Goal: Information Seeking & Learning: Learn about a topic

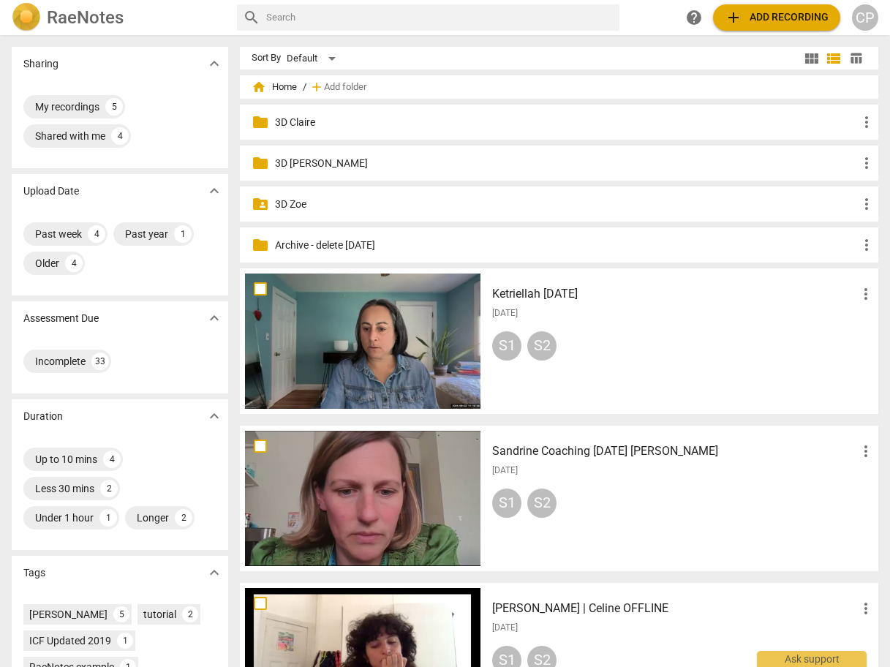
click at [298, 119] on p "3D Claire" at bounding box center [566, 122] width 583 height 15
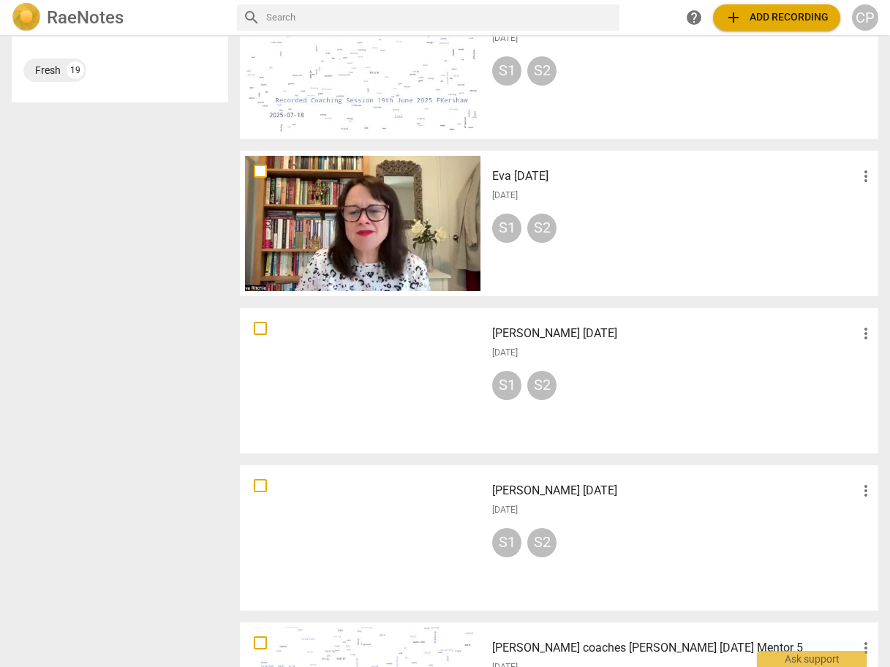
scroll to position [819, 0]
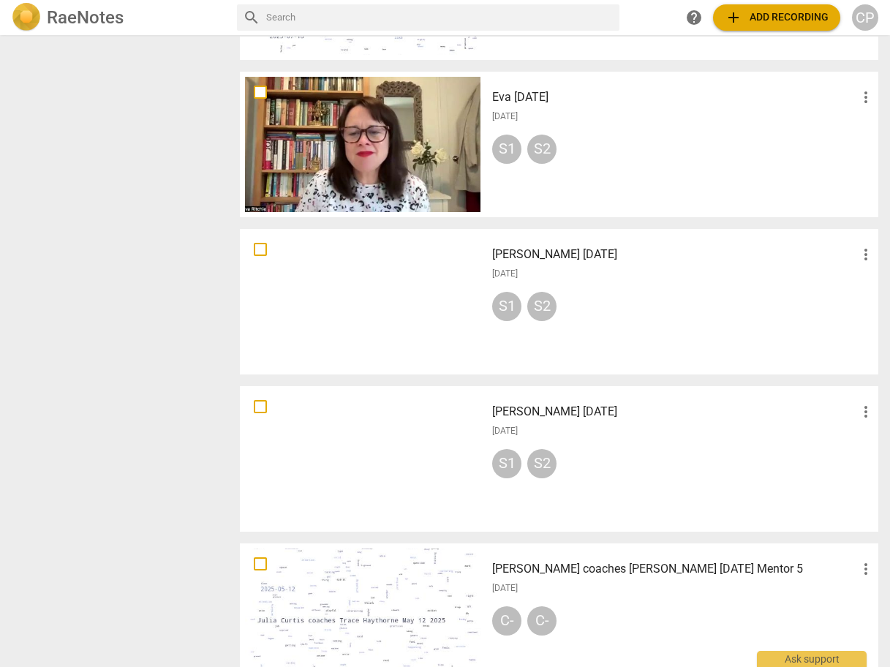
click at [564, 252] on h3 "[PERSON_NAME] [DATE]" at bounding box center [674, 255] width 365 height 18
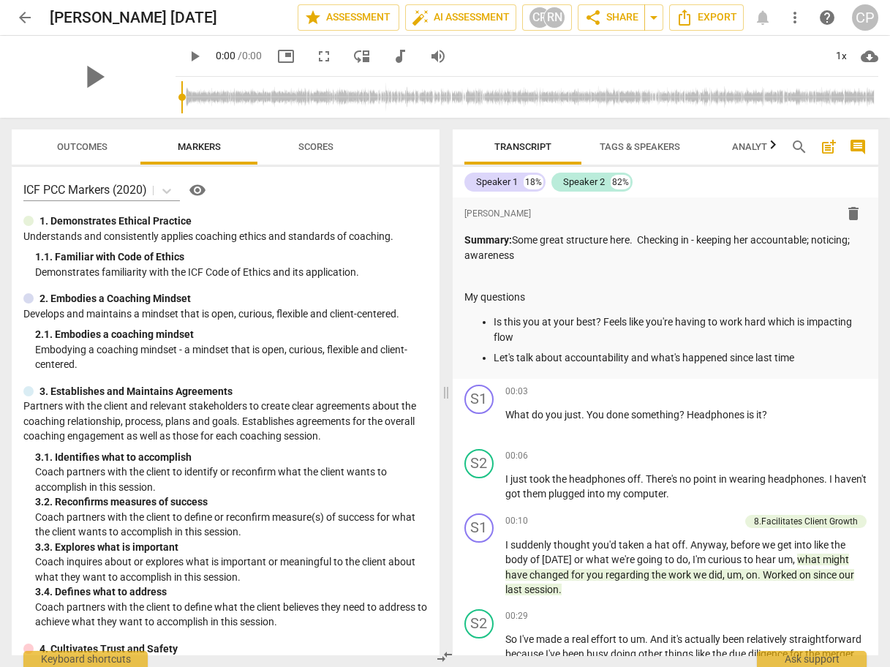
click at [67, 150] on span "Outcomes" at bounding box center [82, 146] width 50 height 11
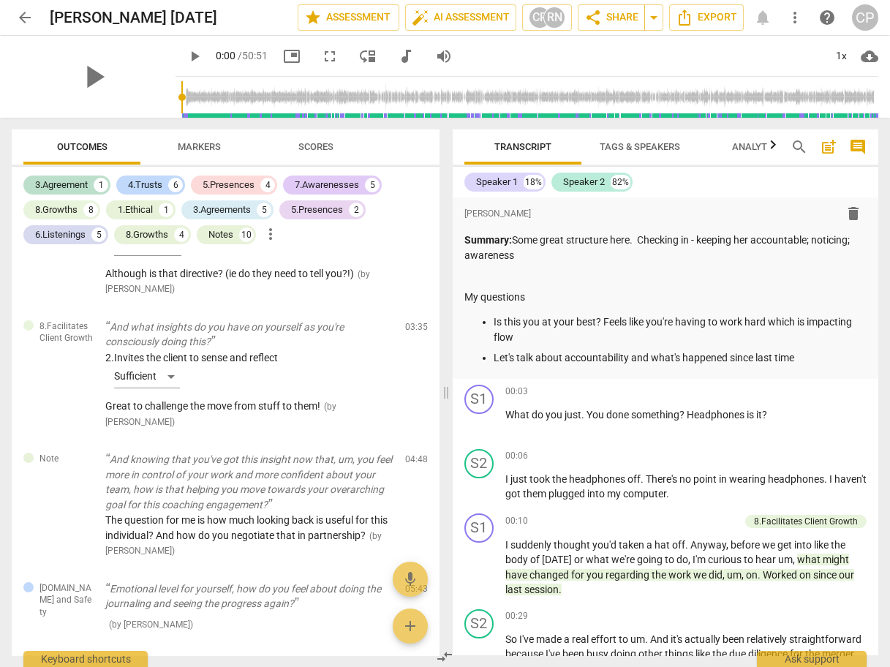
scroll to position [59, 0]
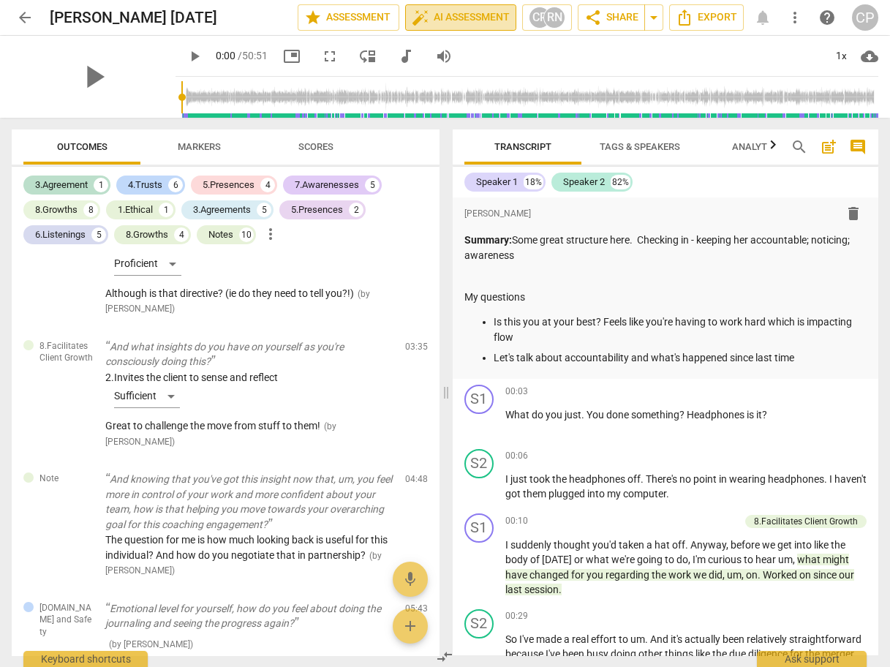
click at [474, 13] on span "auto_fix_high AI Assessment" at bounding box center [461, 18] width 98 height 18
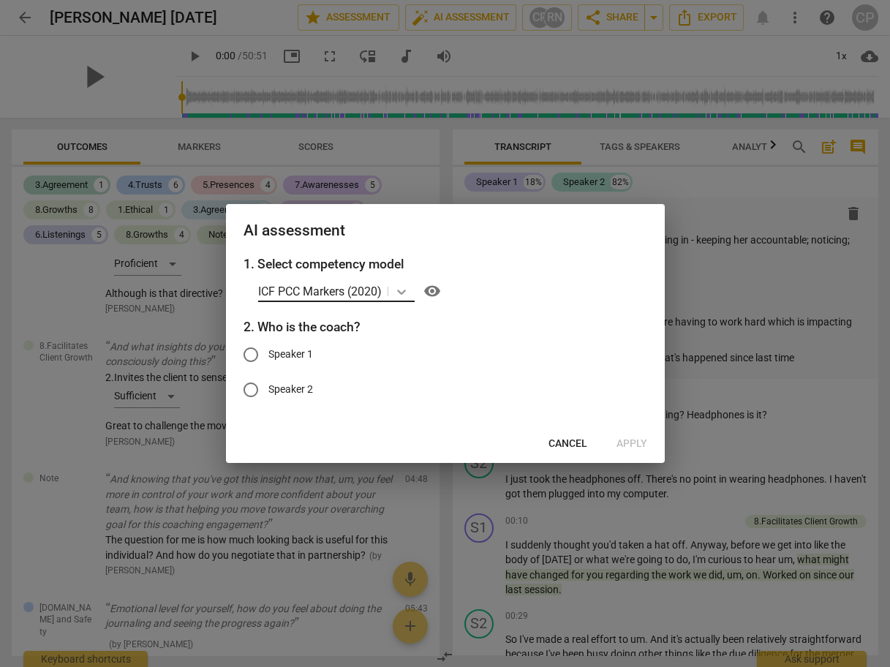
click at [400, 293] on icon at bounding box center [401, 292] width 15 height 15
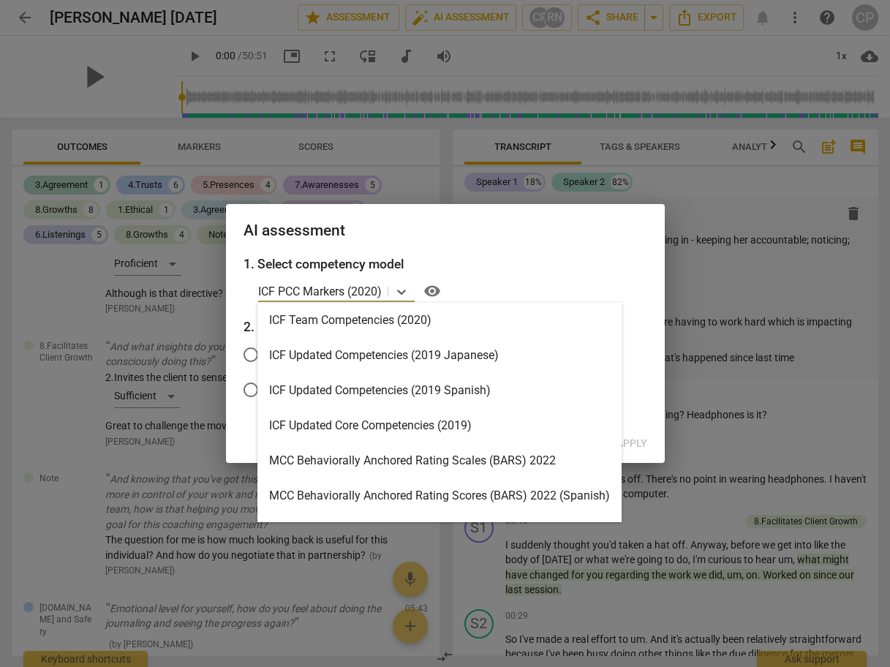
scroll to position [234, 0]
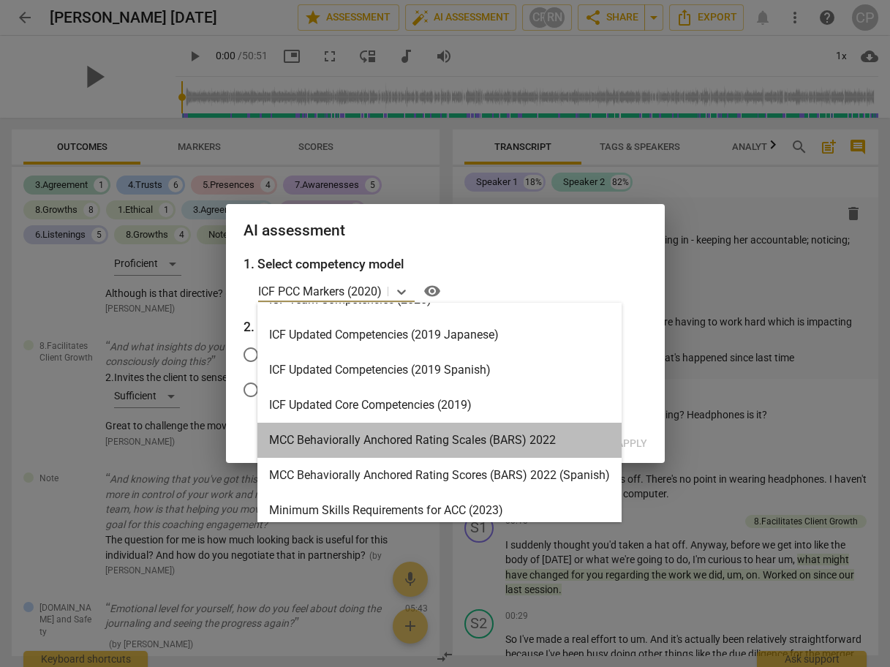
click at [354, 448] on div "MCC Behaviorally Anchored Rating Scales (BARS) 2022" at bounding box center [440, 440] width 364 height 35
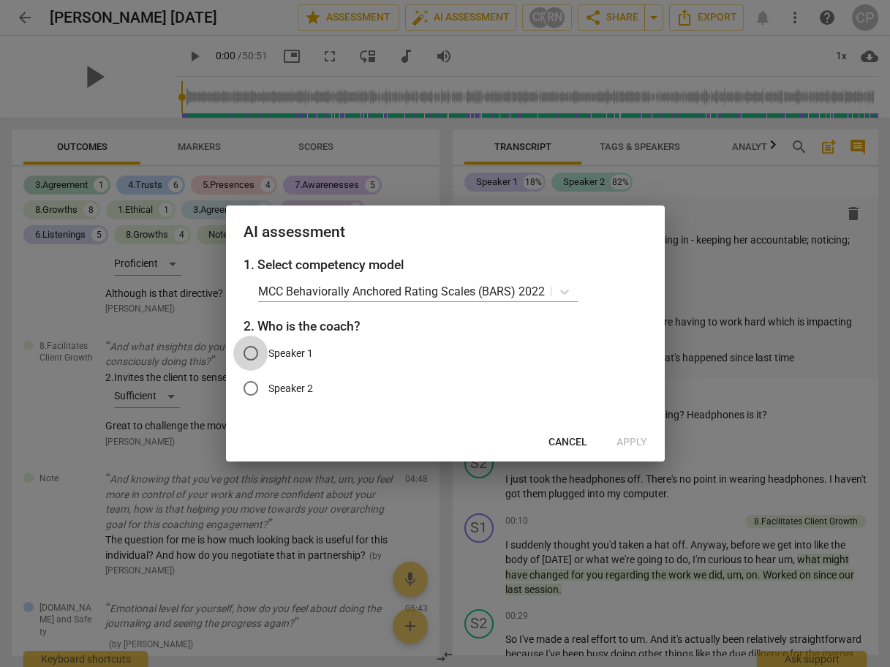
click at [249, 360] on input "Speaker 1" at bounding box center [250, 353] width 35 height 35
radio input "true"
click at [631, 445] on span "Apply" at bounding box center [632, 442] width 31 height 15
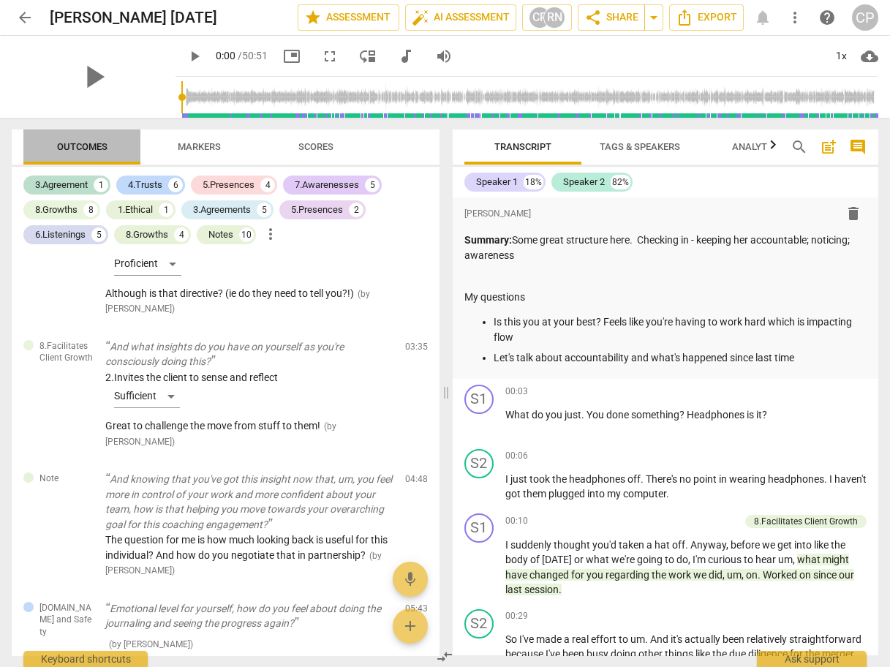
click at [97, 148] on span "Outcomes" at bounding box center [82, 146] width 50 height 11
click at [195, 148] on span "Markers" at bounding box center [199, 146] width 43 height 11
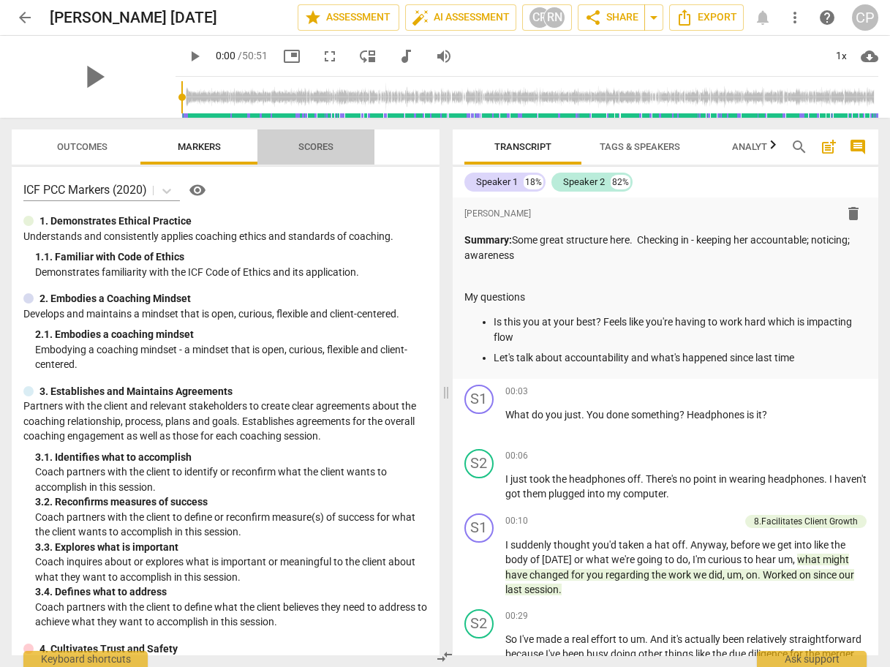
click at [337, 132] on button "Scores" at bounding box center [316, 147] width 117 height 35
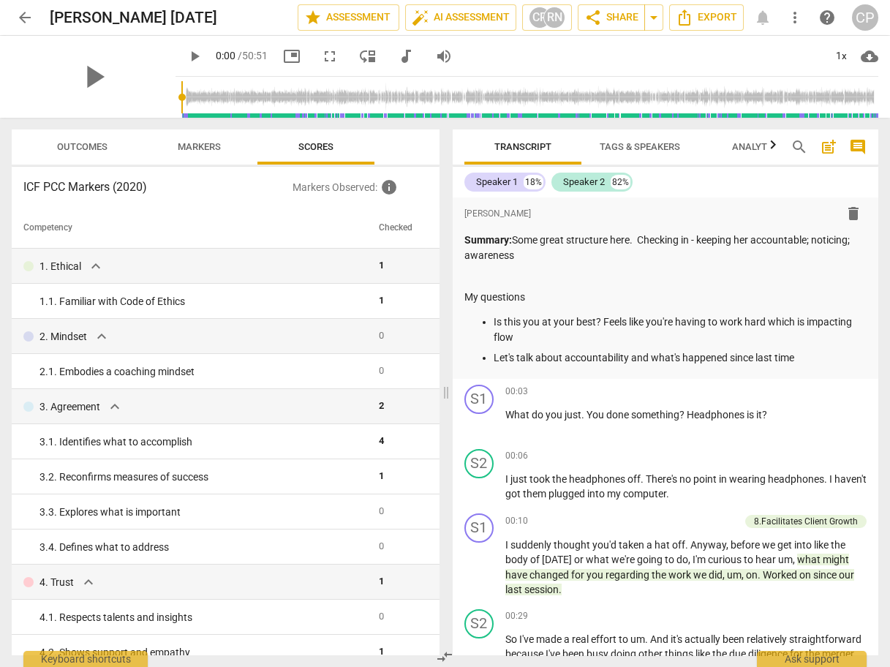
click at [195, 143] on span "Markers" at bounding box center [199, 146] width 43 height 11
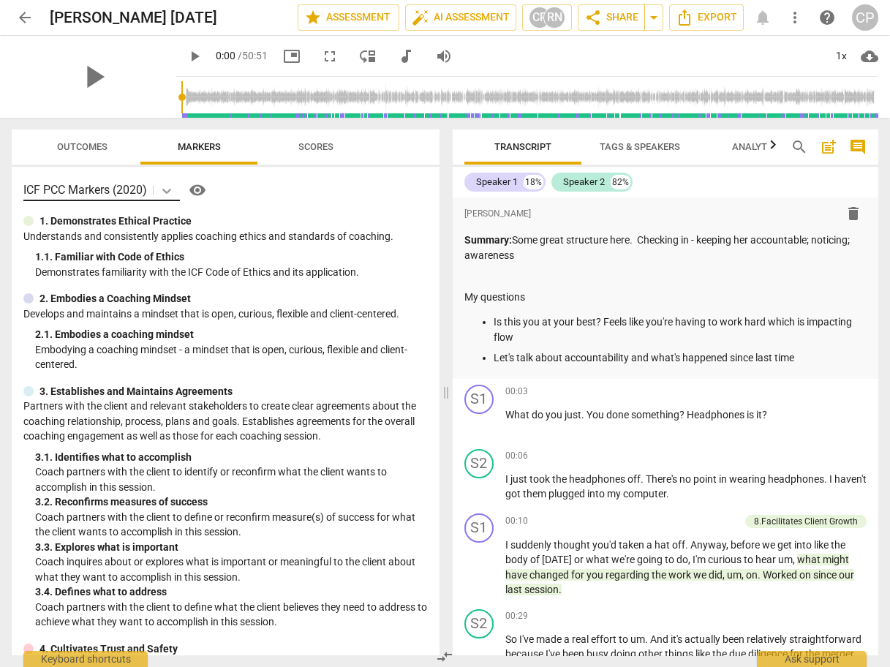
click at [164, 192] on icon at bounding box center [167, 191] width 15 height 15
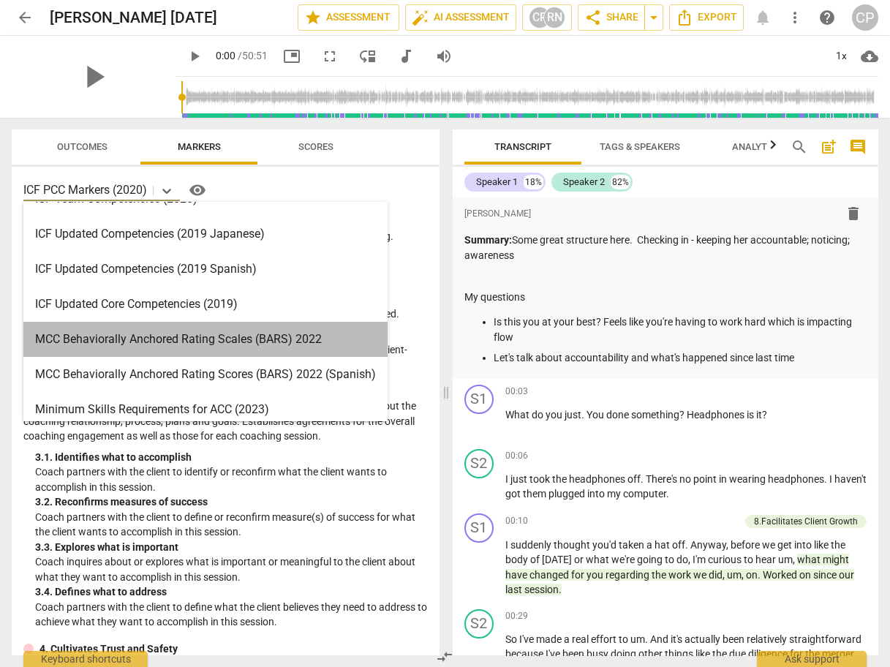
click at [165, 339] on div "MCC Behaviorally Anchored Rating Scales (BARS) 2022" at bounding box center [205, 339] width 364 height 35
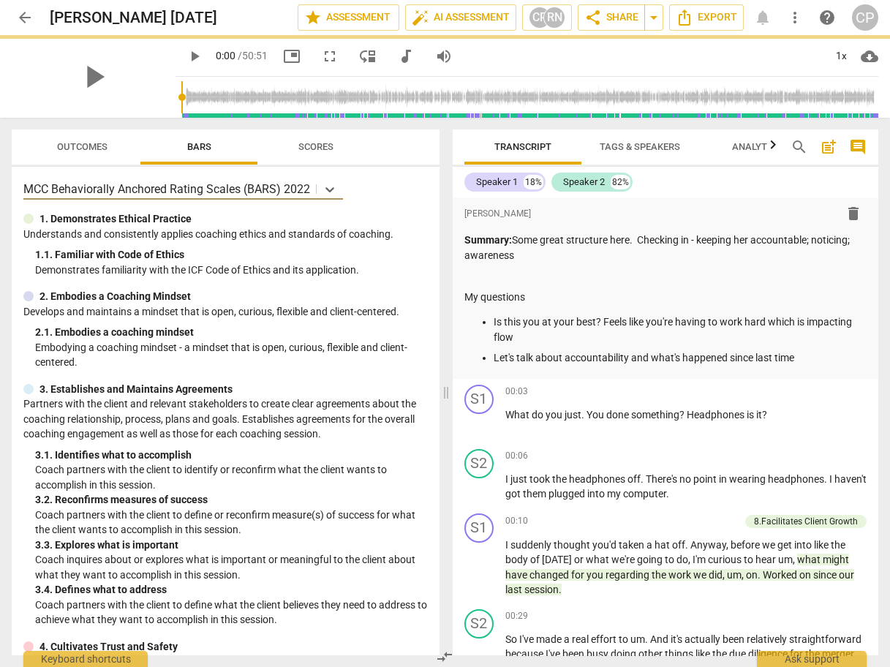
click at [105, 150] on span "Outcomes" at bounding box center [82, 146] width 50 height 11
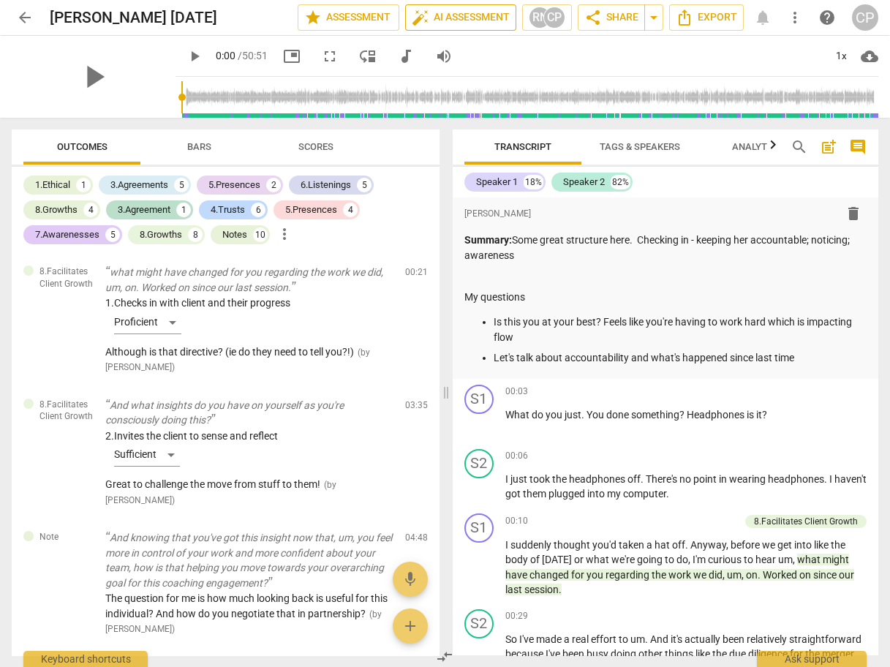
click at [484, 18] on span "auto_fix_high AI Assessment" at bounding box center [461, 18] width 98 height 18
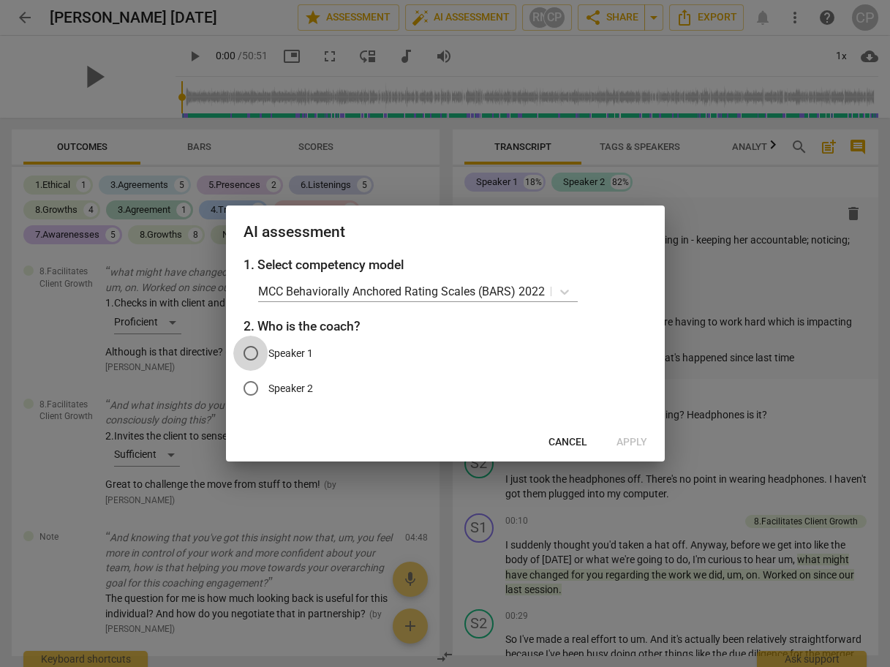
drag, startPoint x: 258, startPoint y: 352, endPoint x: 276, endPoint y: 354, distance: 17.7
click at [258, 352] on input "Speaker 1" at bounding box center [250, 353] width 35 height 35
radio input "true"
click at [631, 442] on span "Apply" at bounding box center [632, 442] width 31 height 15
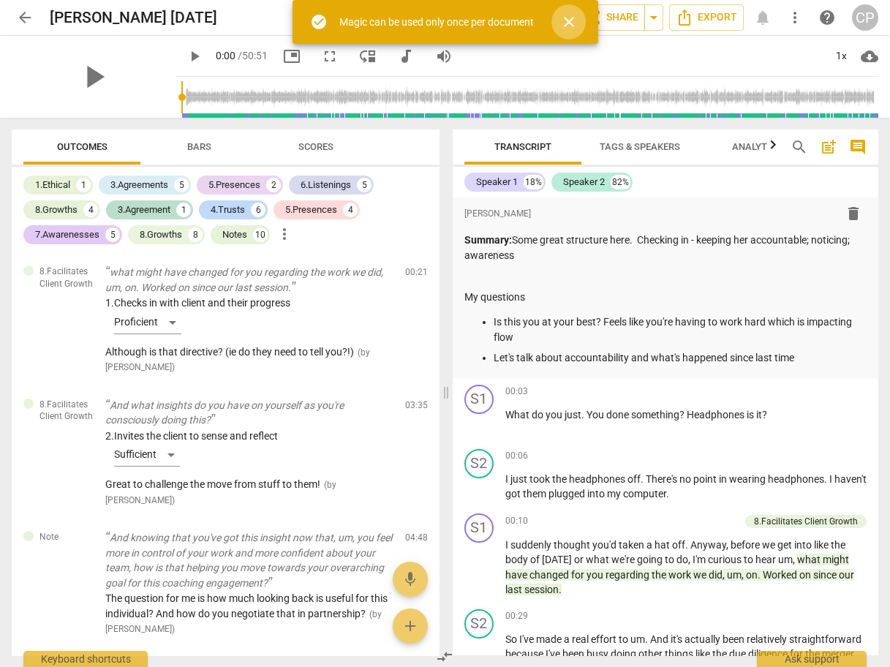
click at [576, 18] on span "close" at bounding box center [569, 22] width 18 height 18
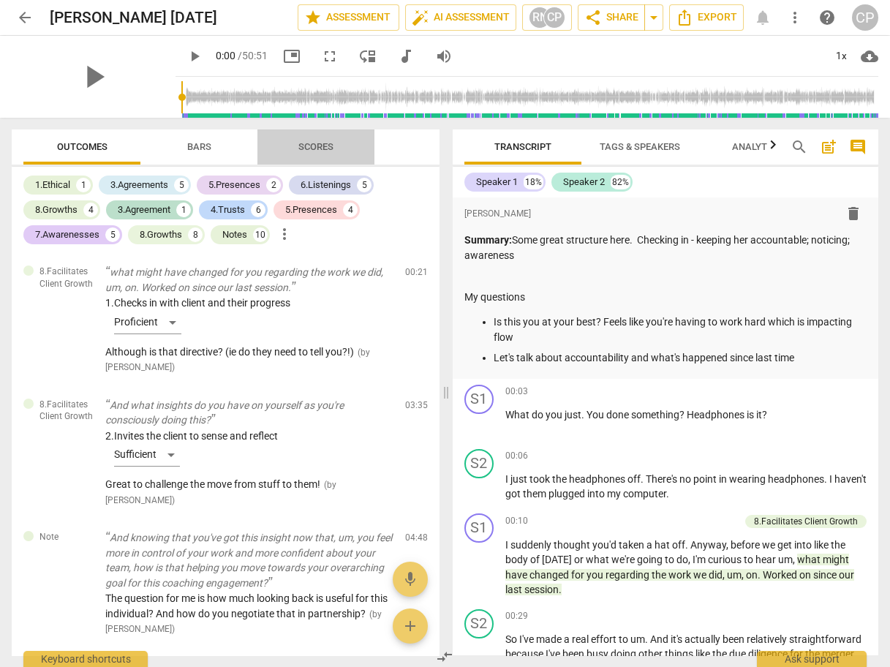
click at [314, 149] on span "Scores" at bounding box center [316, 146] width 35 height 11
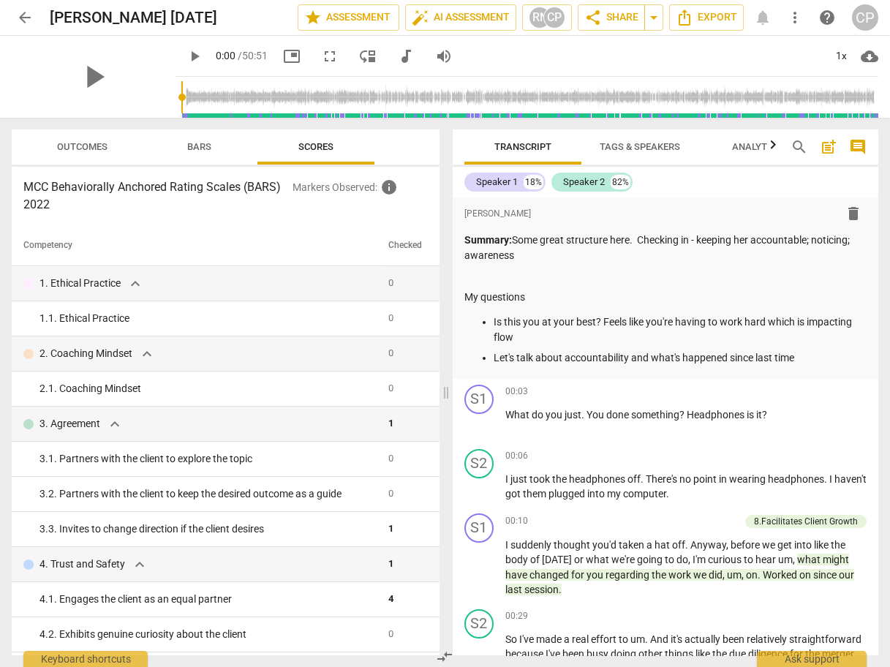
click at [92, 145] on span "Outcomes" at bounding box center [82, 146] width 50 height 11
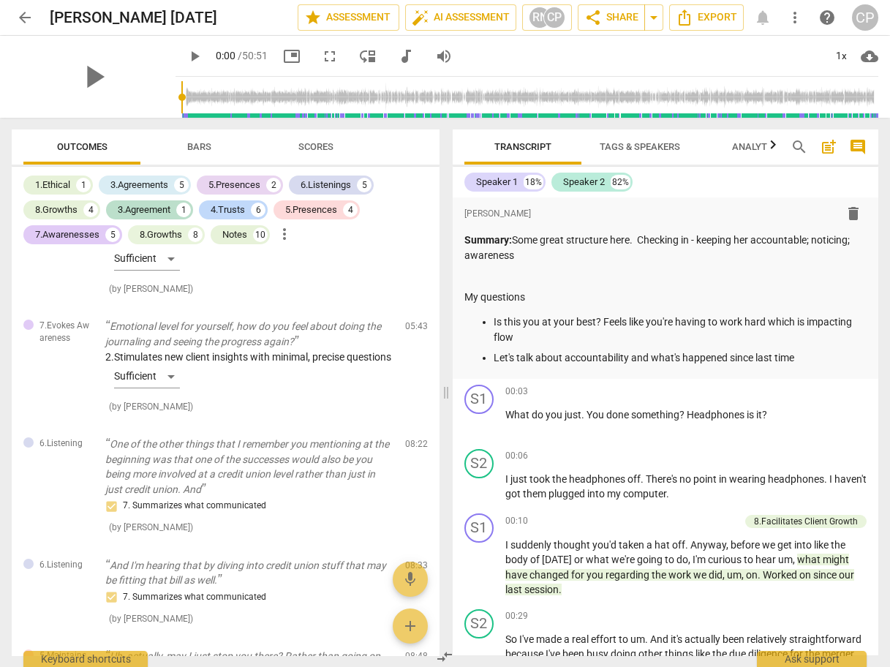
scroll to position [293, 0]
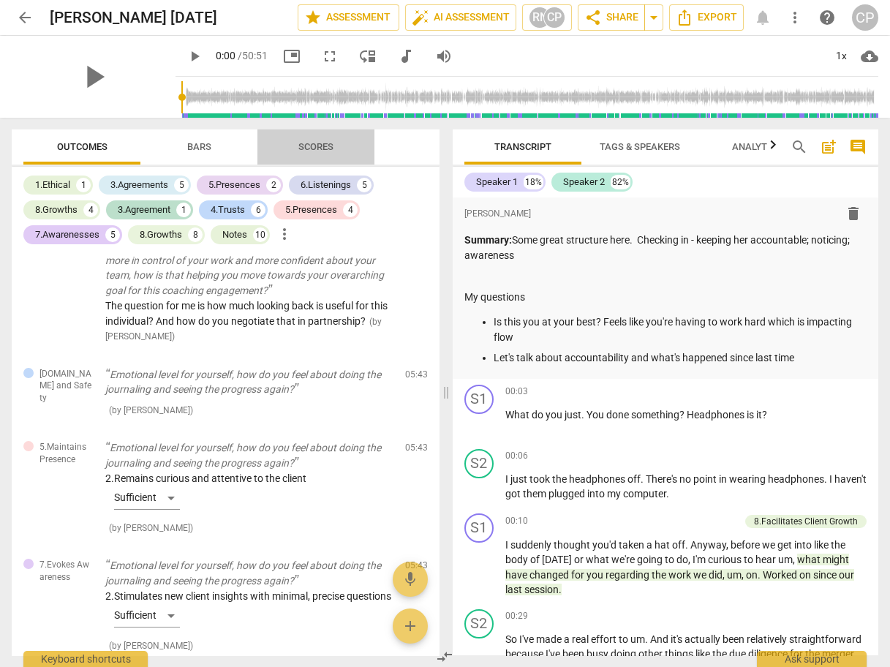
click at [314, 147] on span "Scores" at bounding box center [316, 146] width 35 height 11
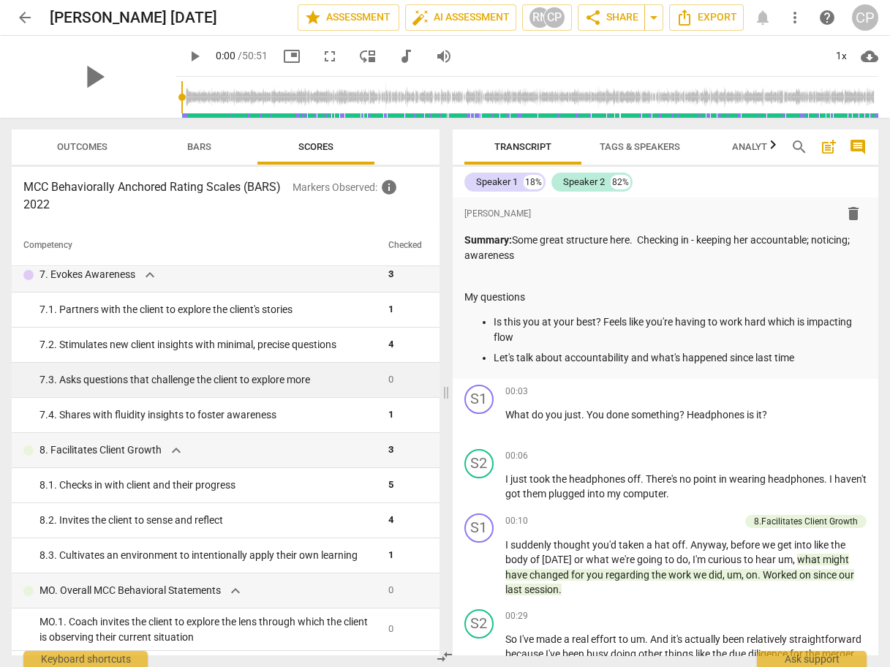
scroll to position [883, 0]
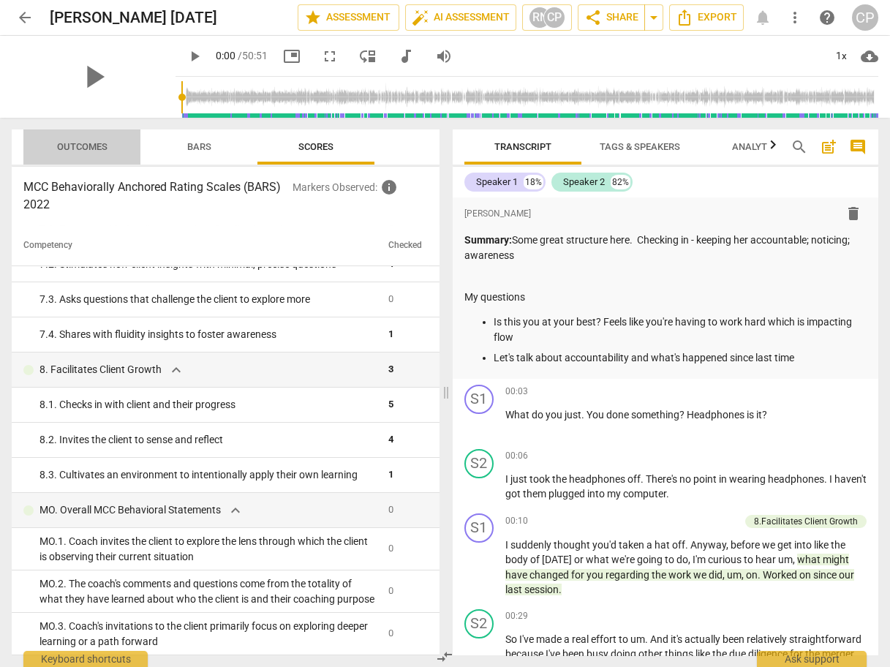
click at [70, 152] on span "Outcomes" at bounding box center [83, 148] width 86 height 20
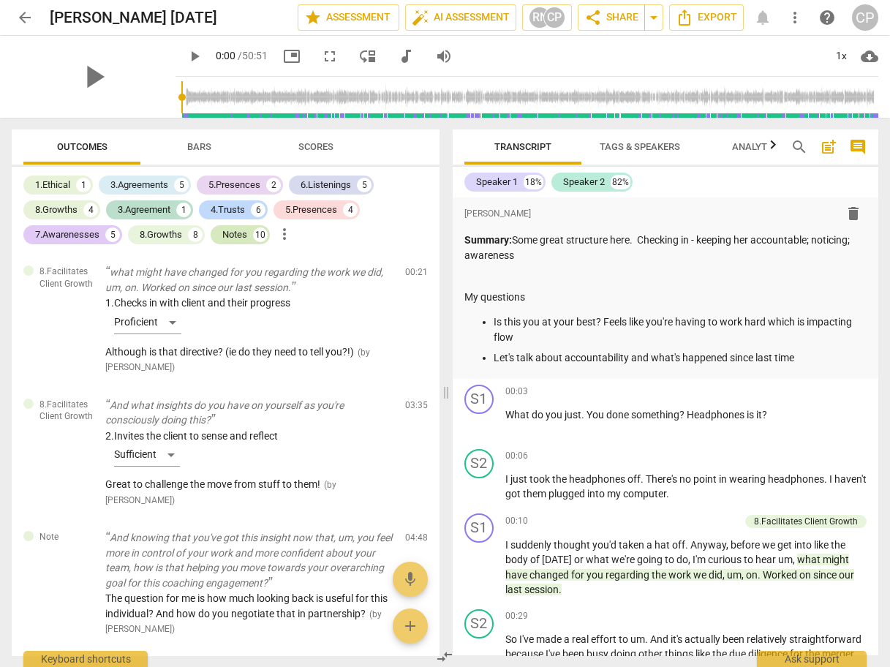
click at [237, 239] on div "Notes" at bounding box center [234, 235] width 25 height 15
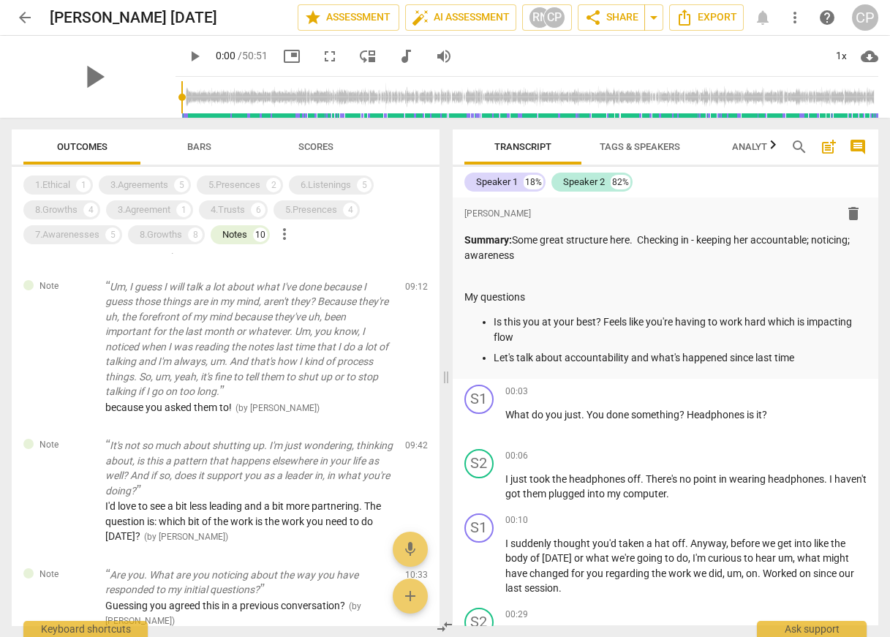
scroll to position [117, 0]
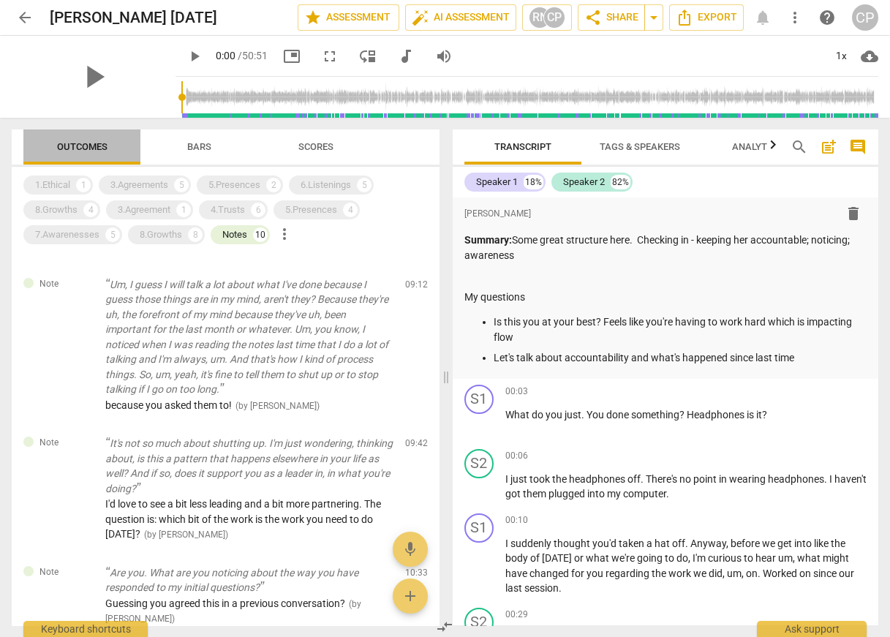
click at [75, 145] on span "Outcomes" at bounding box center [82, 146] width 50 height 11
click at [235, 232] on div "Notes" at bounding box center [234, 235] width 25 height 15
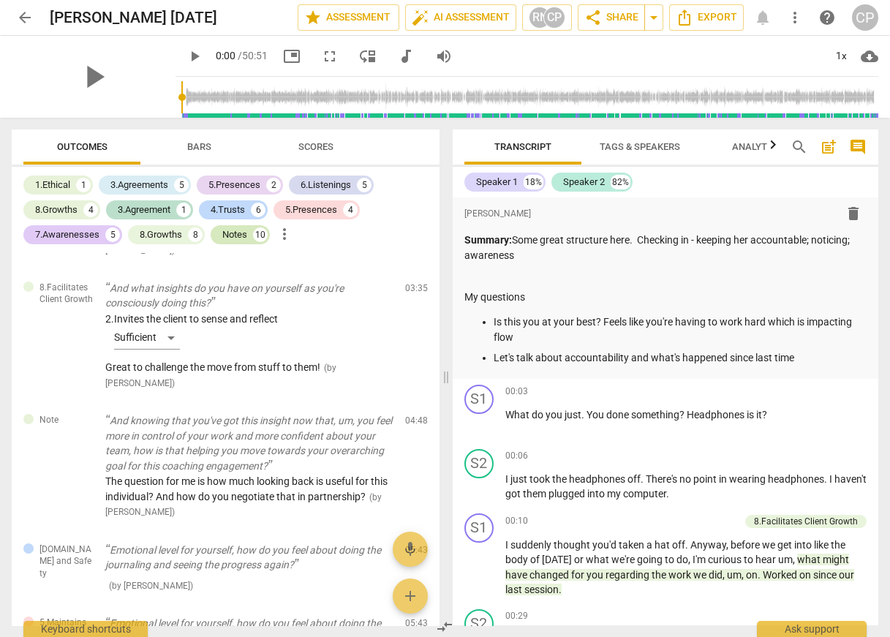
scroll to position [382, 0]
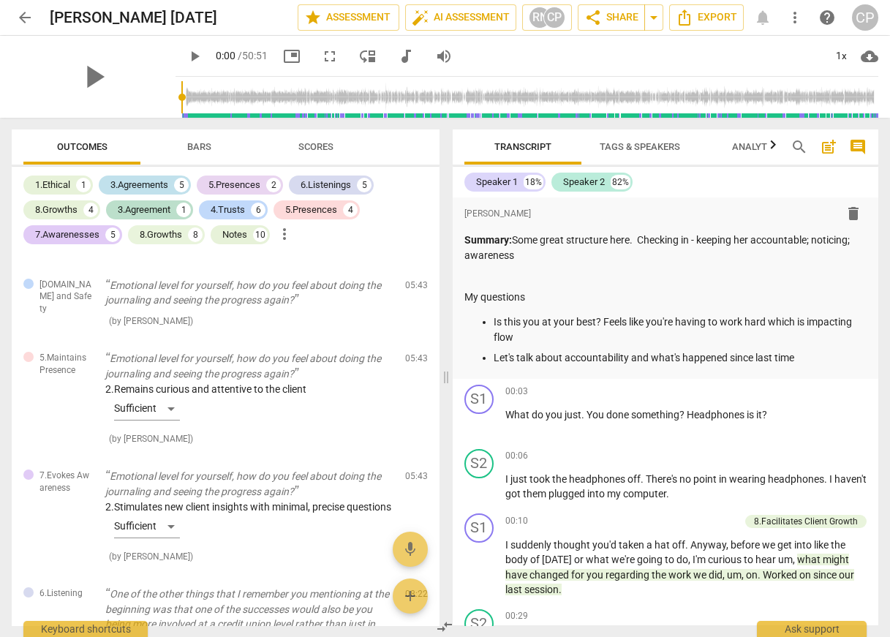
click at [143, 186] on div "3.Agreements" at bounding box center [139, 185] width 58 height 15
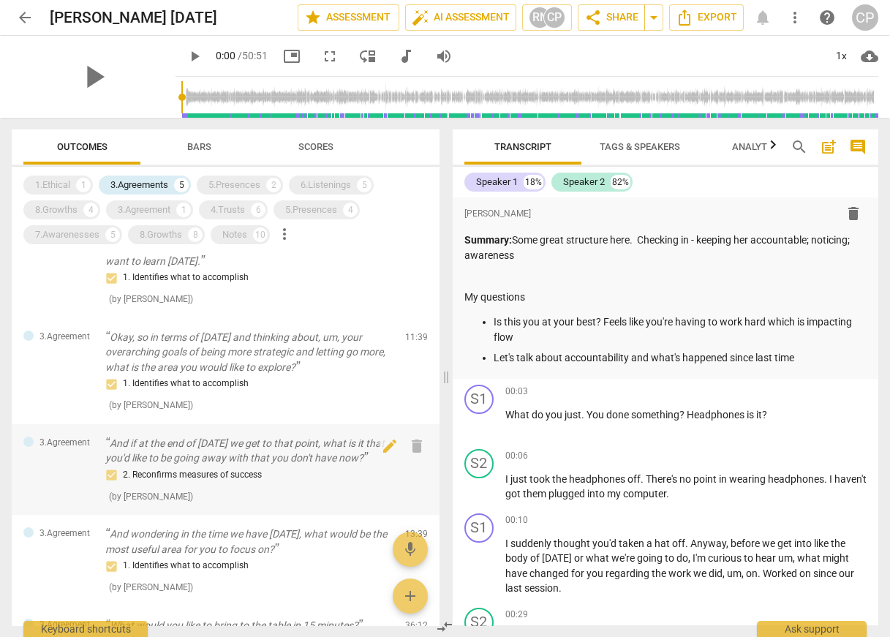
scroll to position [0, 0]
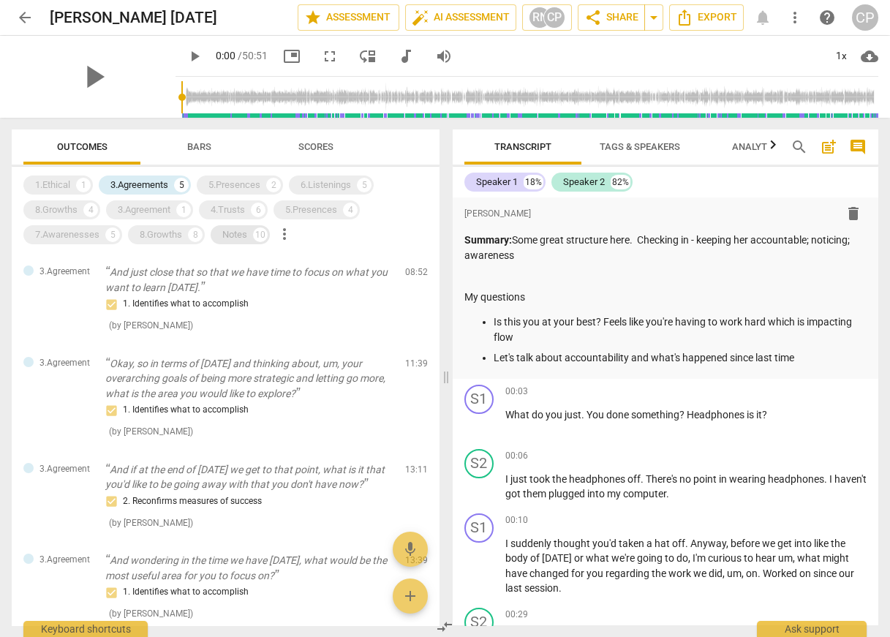
click at [244, 236] on div "Notes" at bounding box center [234, 235] width 25 height 15
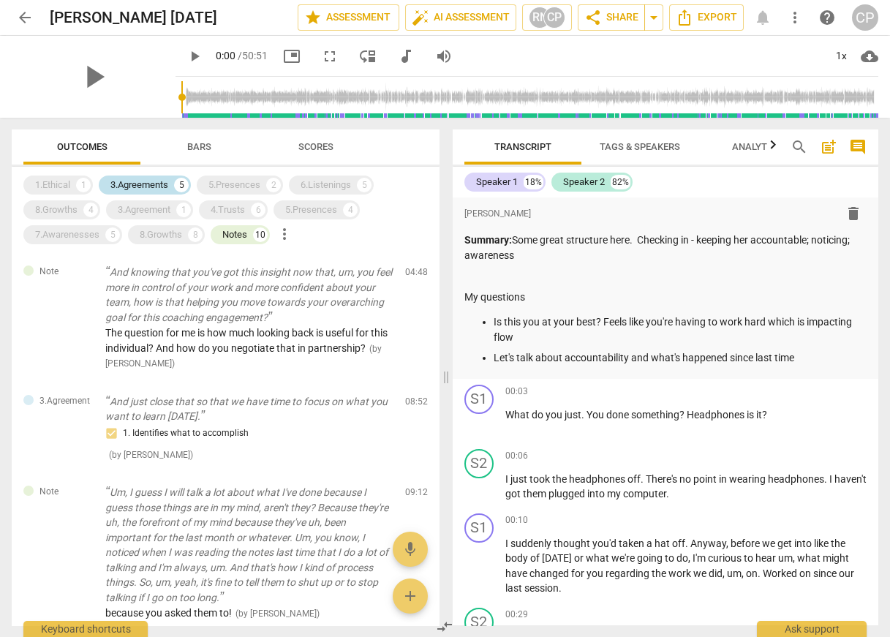
click at [141, 186] on div "3.Agreements" at bounding box center [139, 185] width 58 height 15
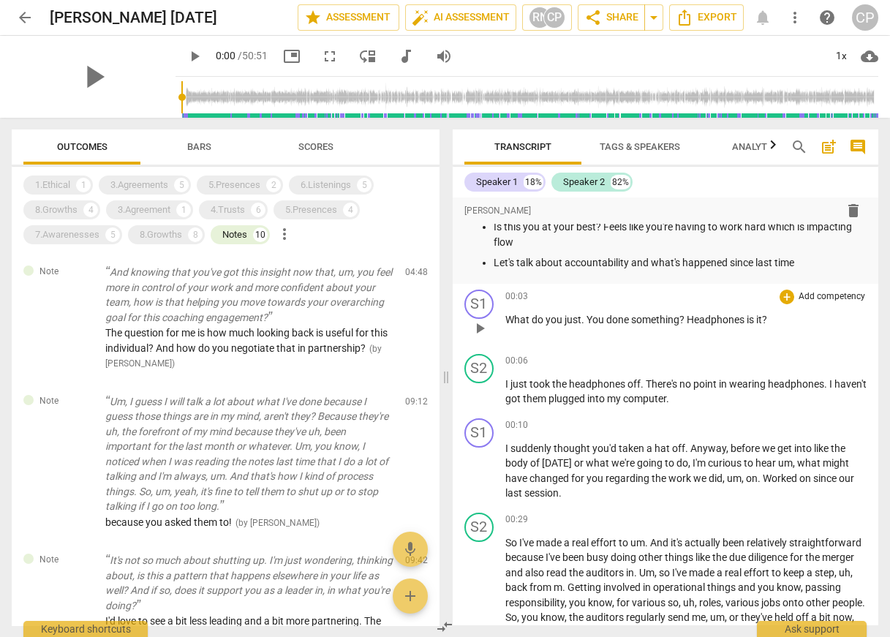
scroll to position [117, 0]
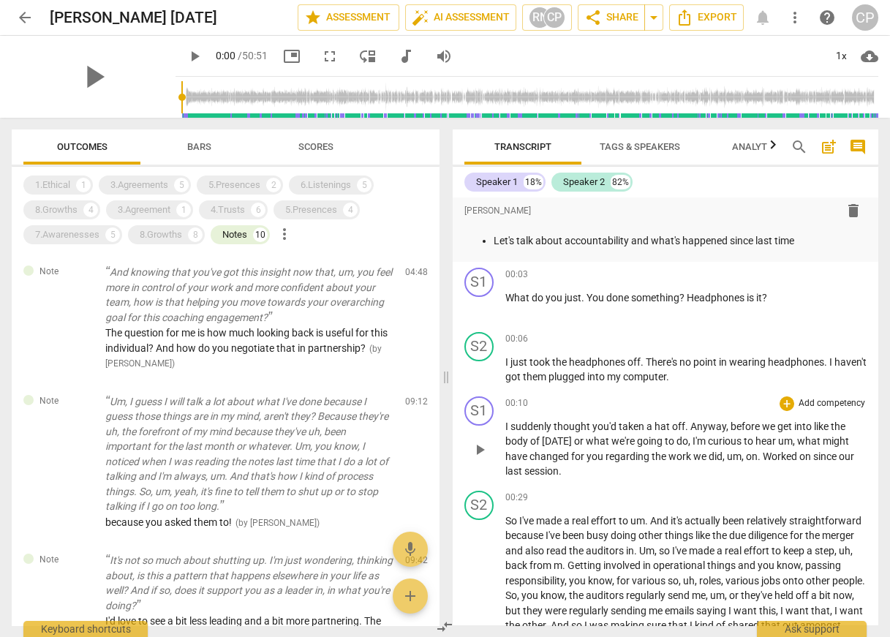
click at [477, 445] on span "play_arrow" at bounding box center [480, 450] width 18 height 18
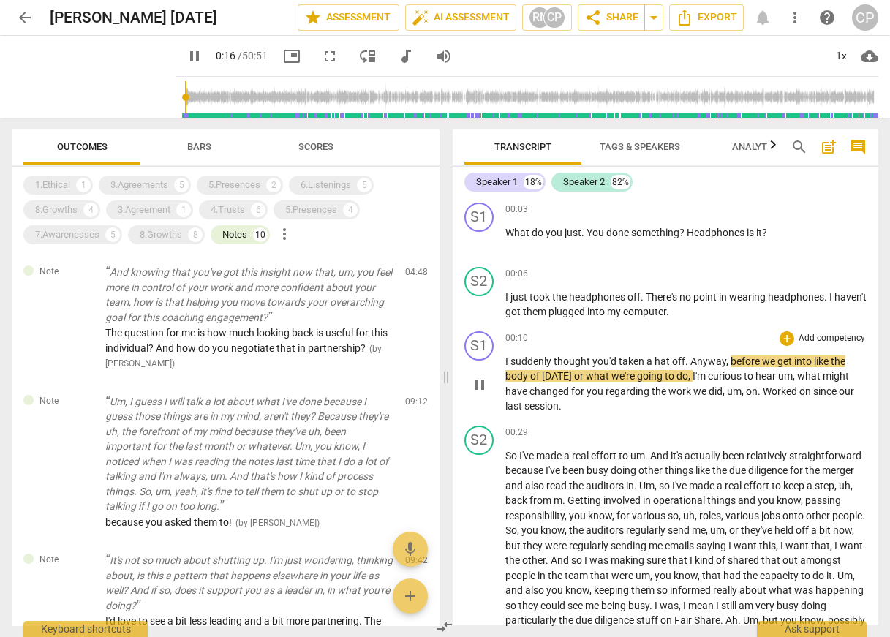
scroll to position [234, 0]
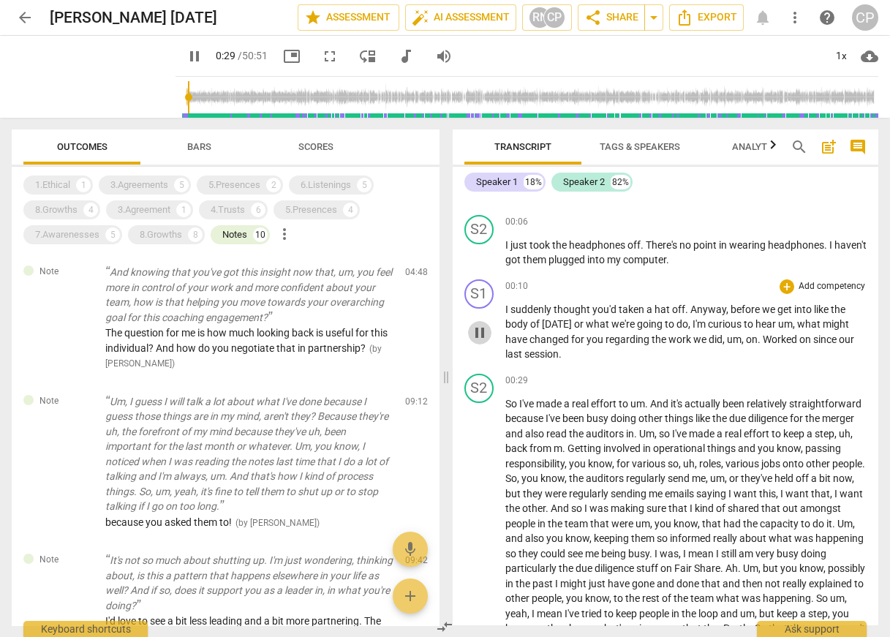
click at [480, 336] on span "pause" at bounding box center [480, 333] width 18 height 18
drag, startPoint x: 819, startPoint y: 326, endPoint x: 568, endPoint y: 339, distance: 251.3
click at [568, 339] on p "I suddenly thought you'd taken a hat off . Anyway , before we get into like the…" at bounding box center [687, 332] width 362 height 60
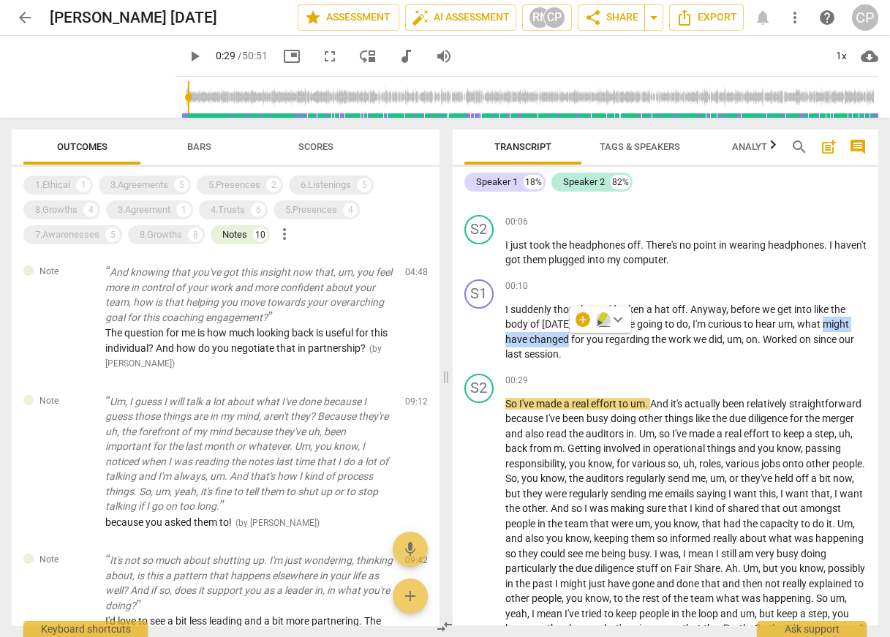
click at [604, 321] on icon "button" at bounding box center [603, 320] width 15 height 18
click at [844, 369] on div "S2 play_arrow pause 00:29 + Add competency keyboard_arrow_right So I've made a …" at bounding box center [666, 648] width 427 height 560
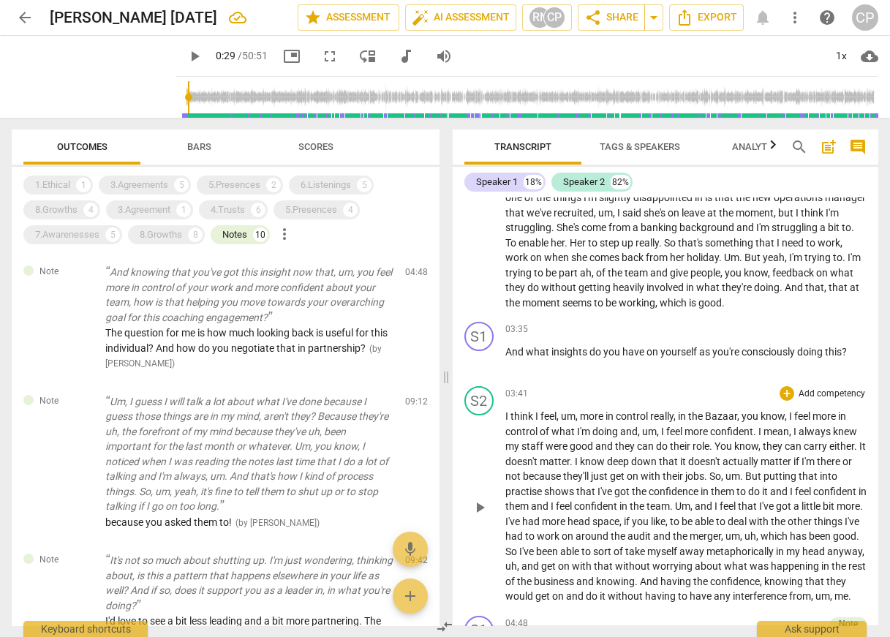
scroll to position [842, 0]
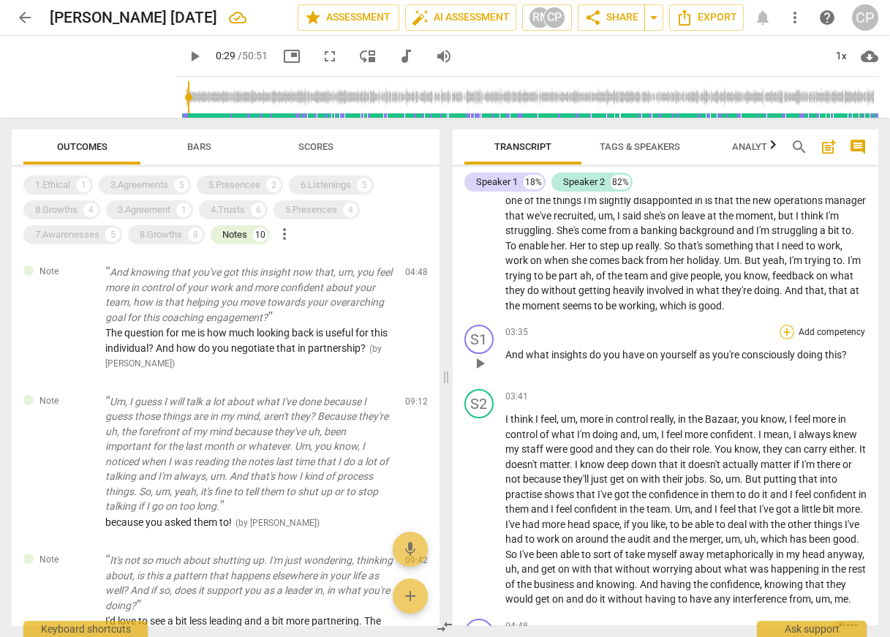
click at [784, 339] on div "+" at bounding box center [787, 332] width 15 height 15
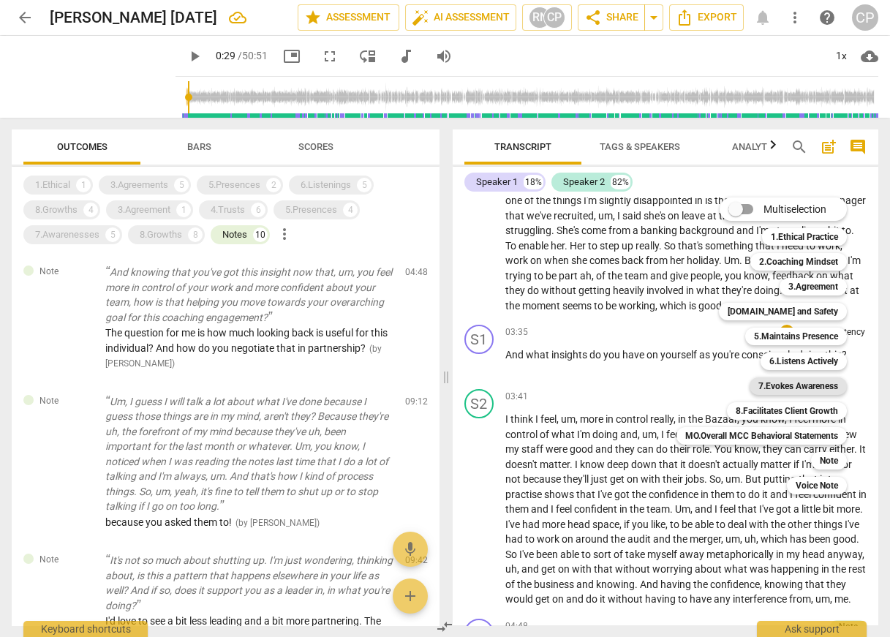
click at [810, 391] on b "7.Evokes Awareness" at bounding box center [799, 387] width 80 height 18
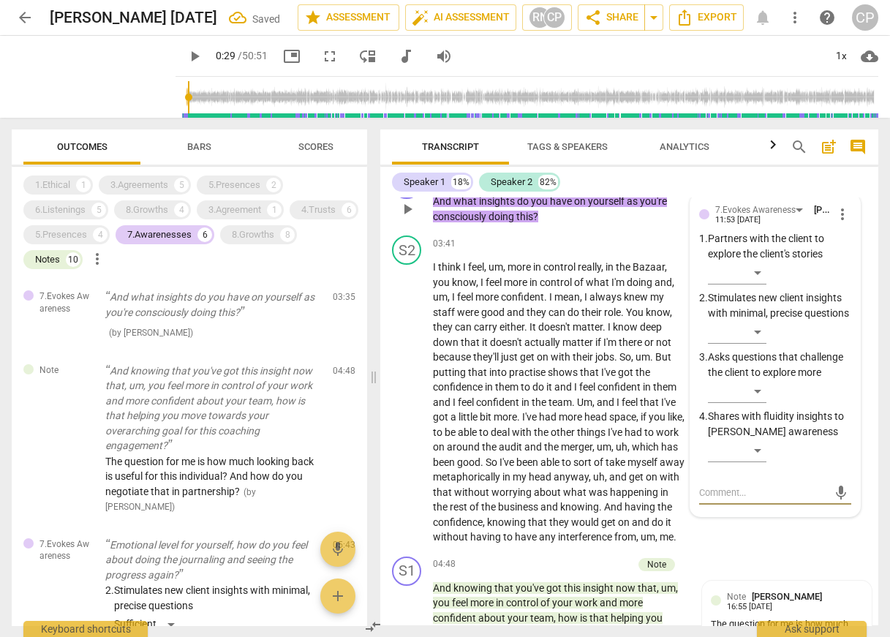
scroll to position [1237, 0]
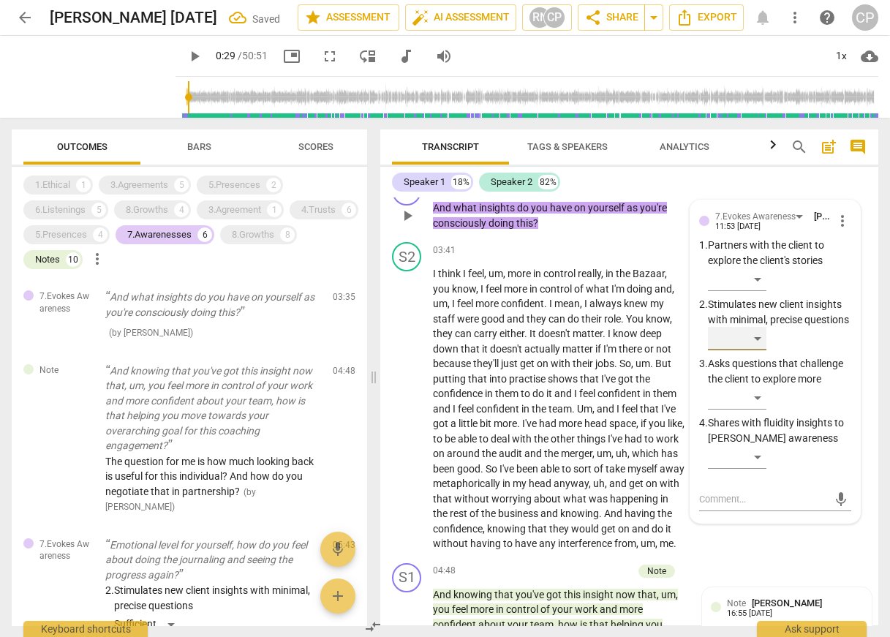
click at [758, 350] on div "​" at bounding box center [737, 338] width 59 height 23
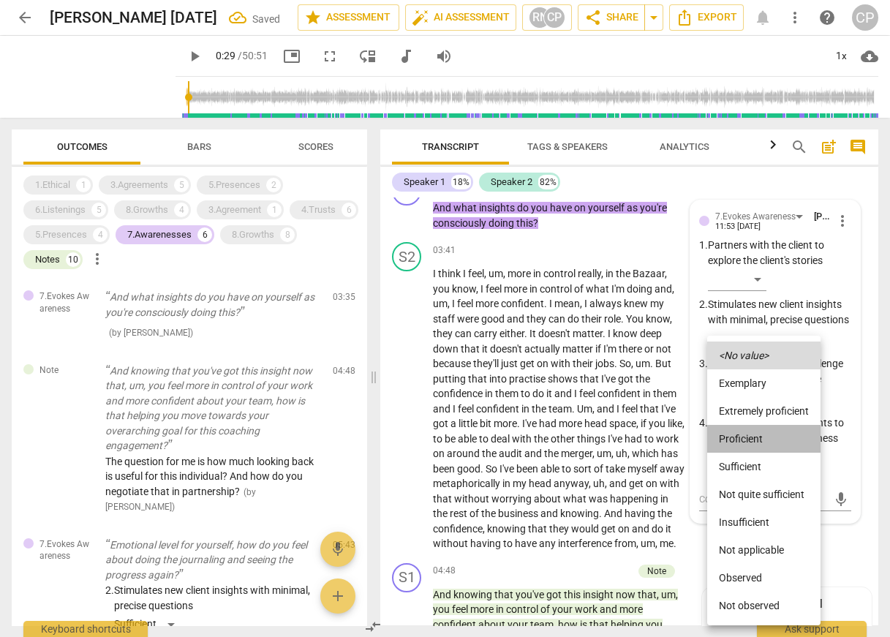
click at [738, 443] on li "Proficient" at bounding box center [764, 439] width 113 height 28
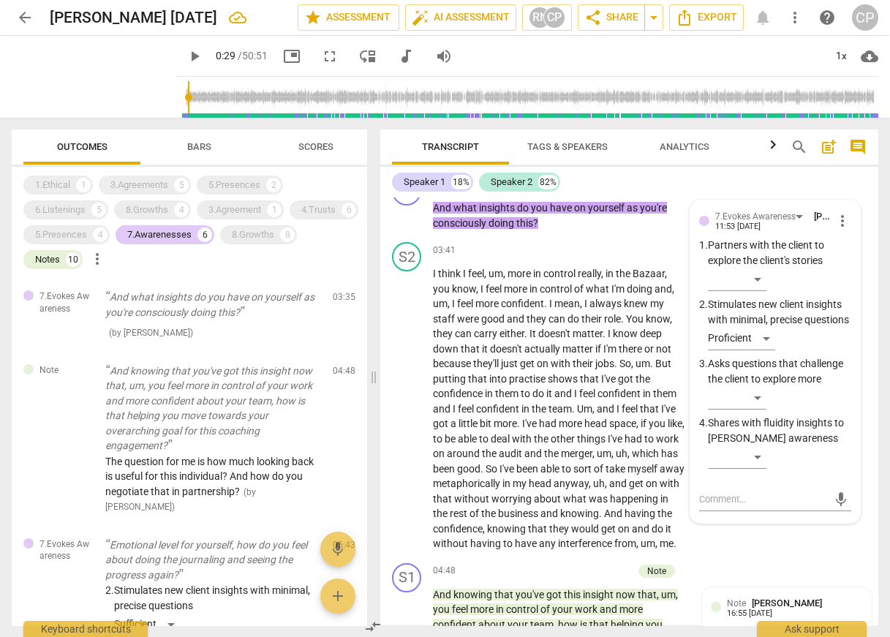
drag, startPoint x: 755, startPoint y: 196, endPoint x: 734, endPoint y: 237, distance: 46.1
click at [754, 194] on div "Speaker 1 18% Speaker 2 82% format_bold format_list_bulleted [PERSON_NAME] dele…" at bounding box center [629, 396] width 498 height 459
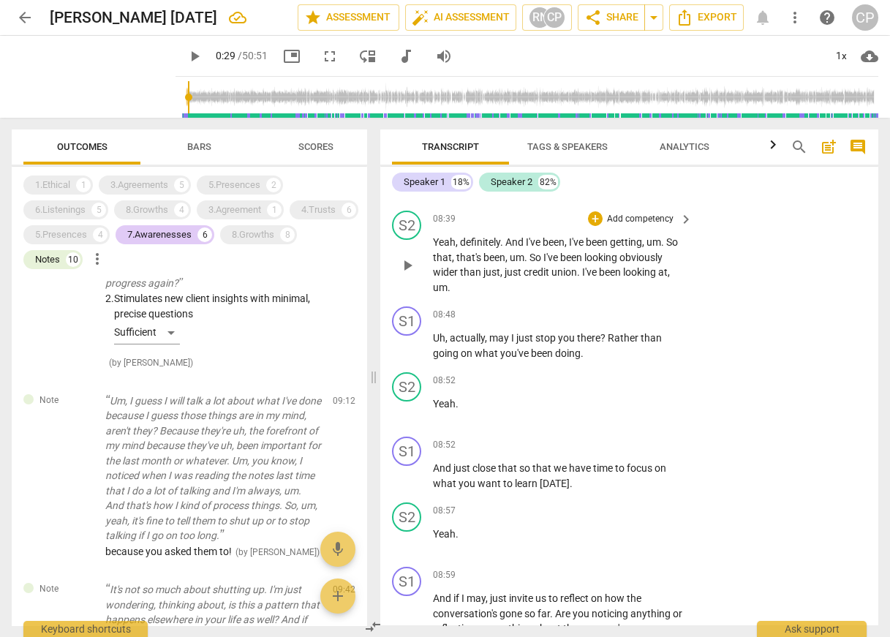
scroll to position [2817, 0]
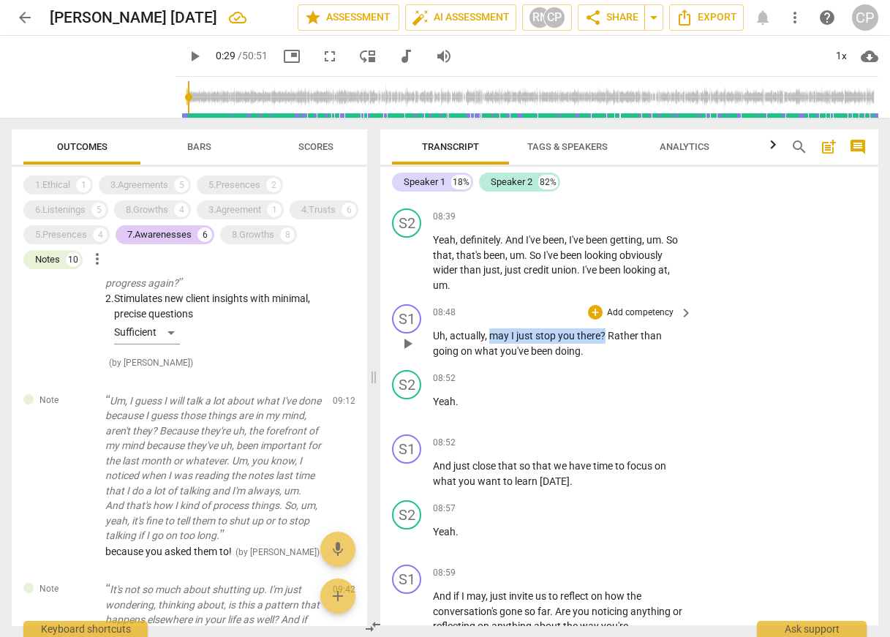
drag, startPoint x: 489, startPoint y: 397, endPoint x: 603, endPoint y: 395, distance: 113.4
click at [603, 359] on p "Uh , actually , may I just stop you there ? Rather than going on what you've be…" at bounding box center [559, 344] width 252 height 30
click at [655, 375] on span "keyboard_arrow_down" at bounding box center [656, 376] width 18 height 18
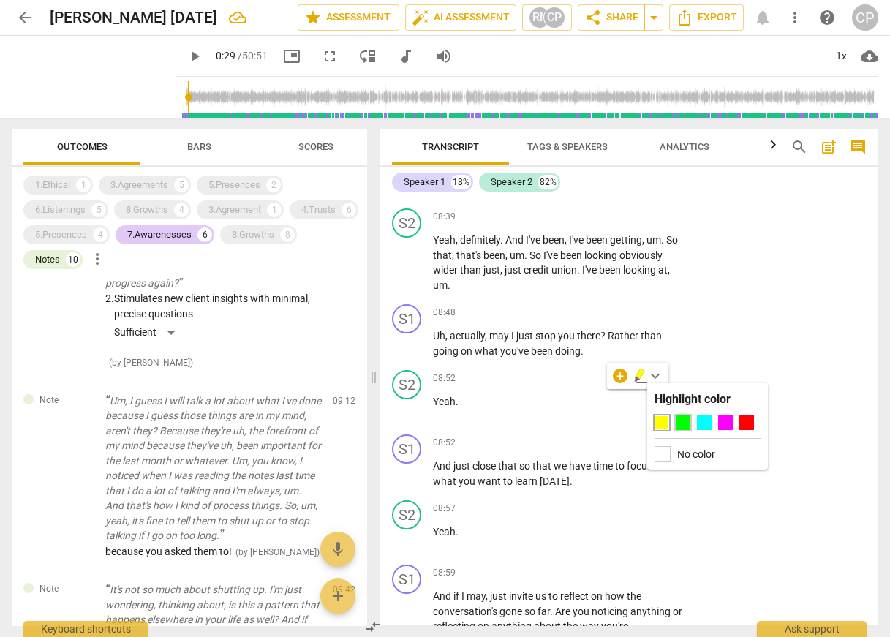
click at [684, 421] on div at bounding box center [683, 423] width 15 height 15
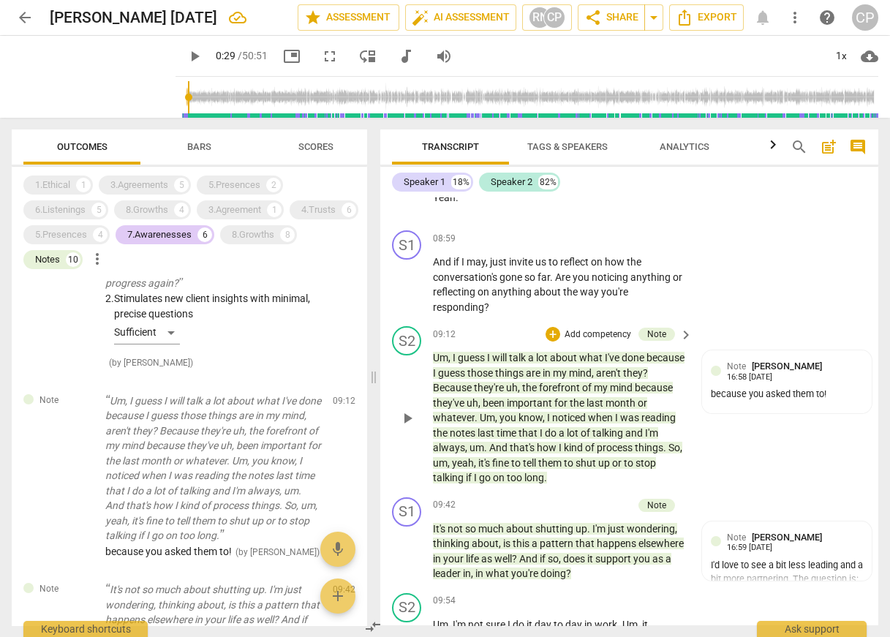
scroll to position [3168, 0]
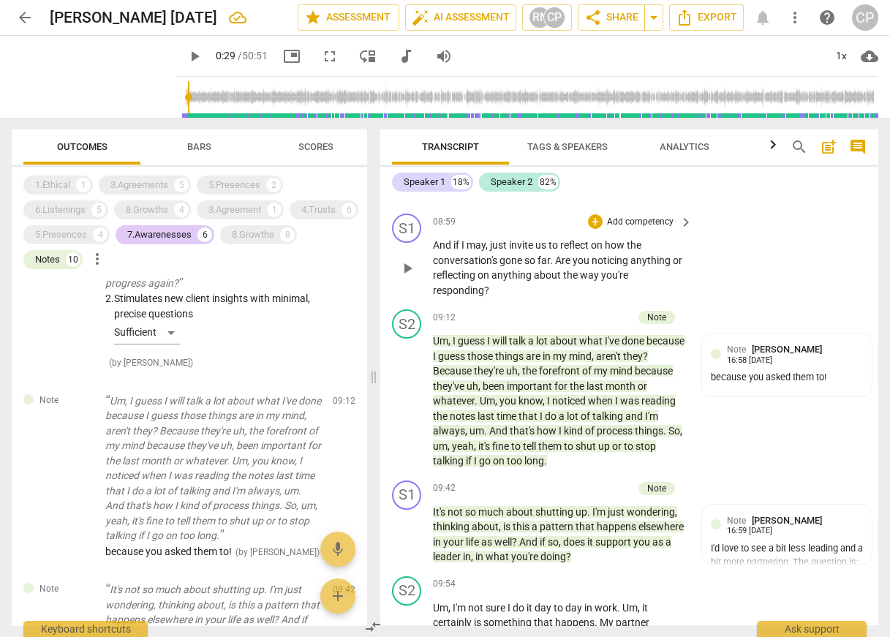
click at [408, 277] on span "play_arrow" at bounding box center [408, 269] width 18 height 18
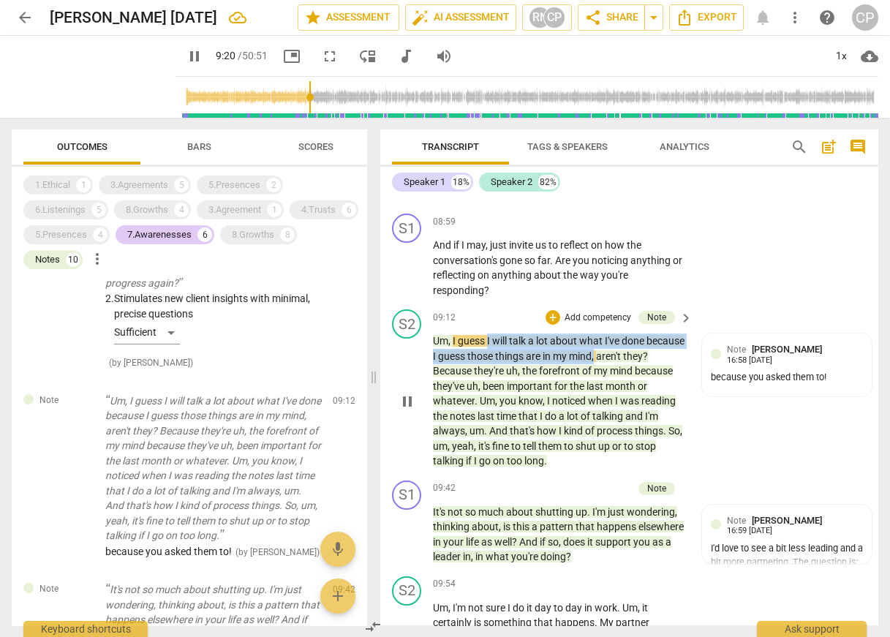
drag, startPoint x: 487, startPoint y: 399, endPoint x: 636, endPoint y: 417, distance: 149.7
click at [636, 417] on p "Um , I guess I will talk a lot about what I've done because I guess those thing…" at bounding box center [559, 401] width 252 height 135
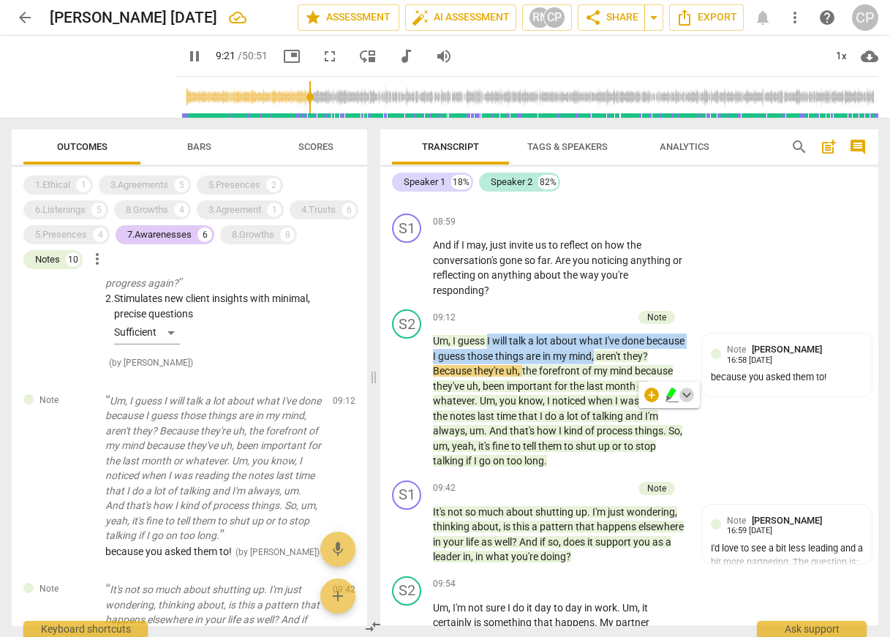
click at [685, 394] on span "keyboard_arrow_down" at bounding box center [687, 395] width 18 height 18
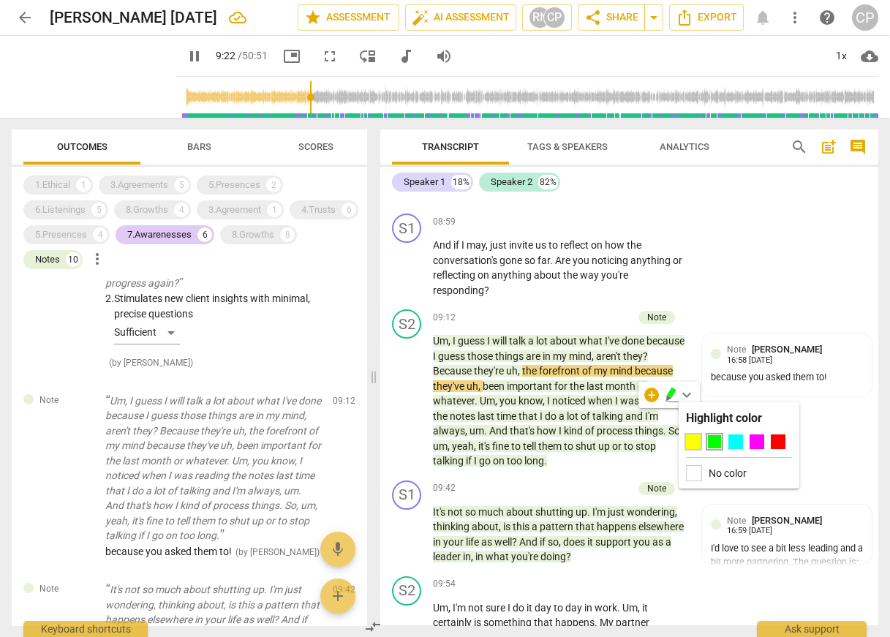
click at [696, 438] on div at bounding box center [693, 442] width 15 height 15
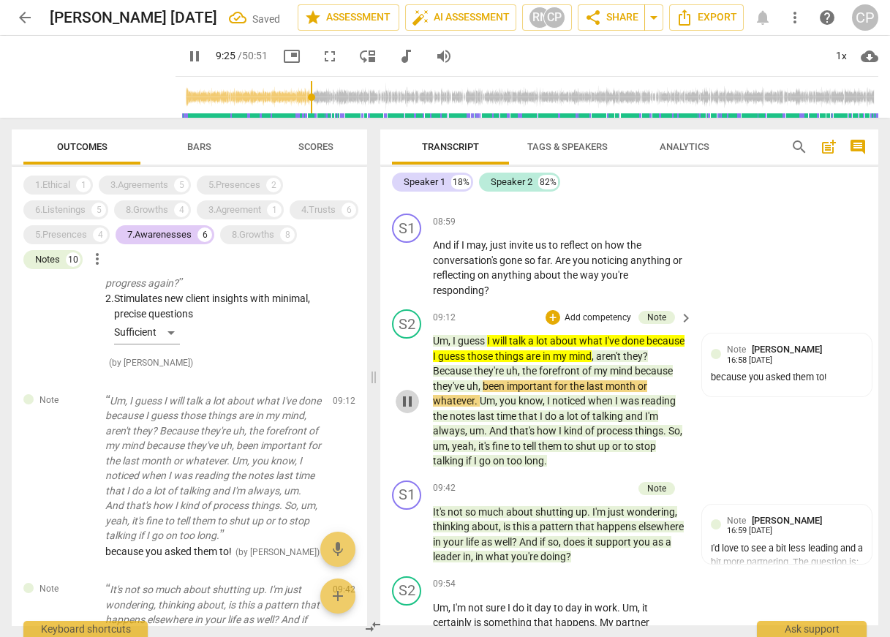
click at [410, 410] on span "pause" at bounding box center [408, 402] width 18 height 18
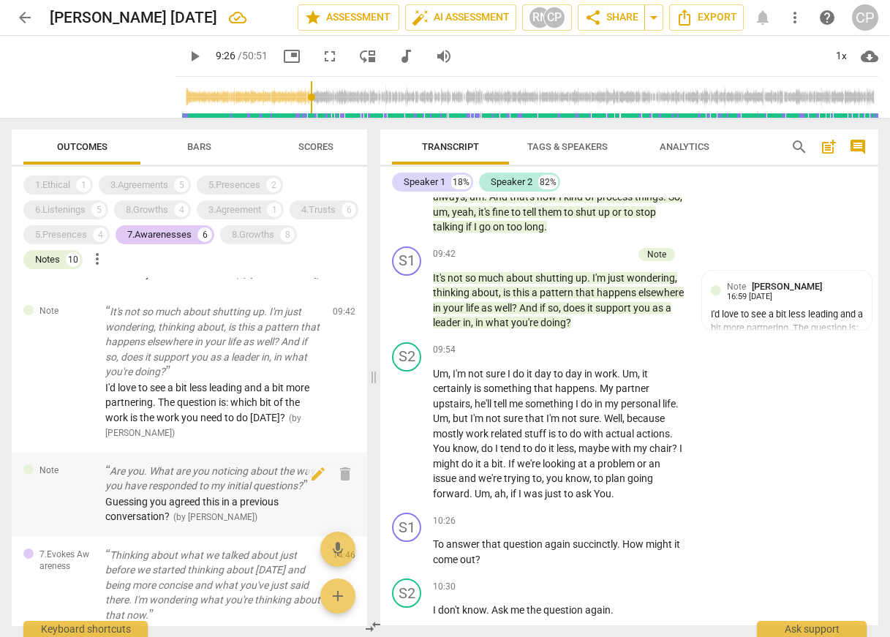
scroll to position [644, 0]
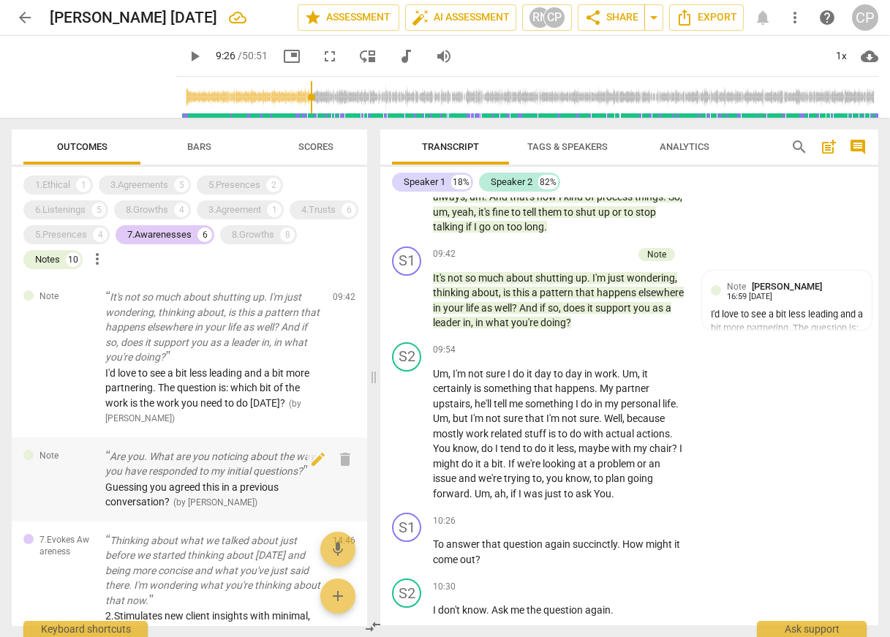
click at [198, 461] on p "Are you. What are you noticing about the way you have responded to my initial q…" at bounding box center [213, 464] width 216 height 30
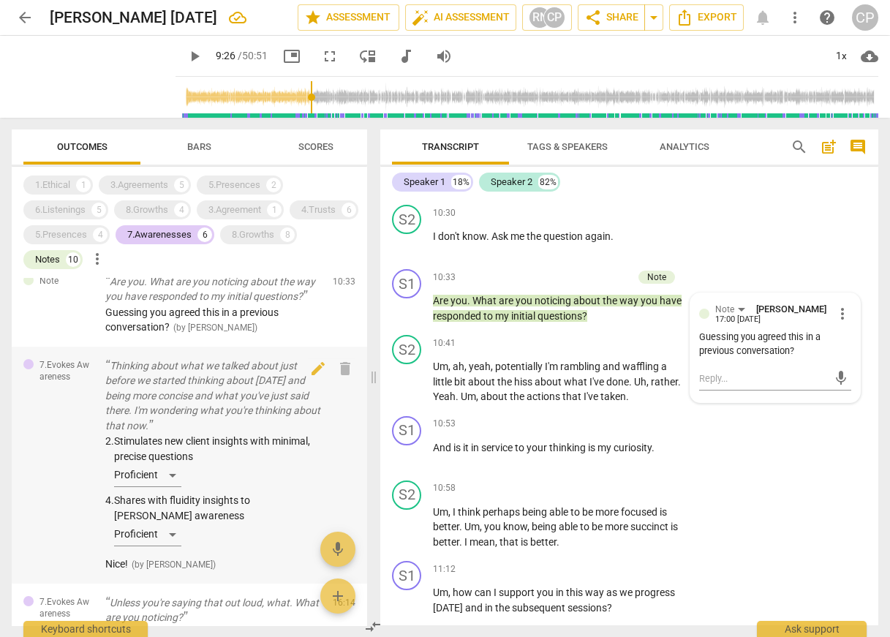
scroll to position [819, 0]
click at [225, 393] on p "Thinking about what we talked about just before we started thinking about [DATE…" at bounding box center [213, 395] width 216 height 75
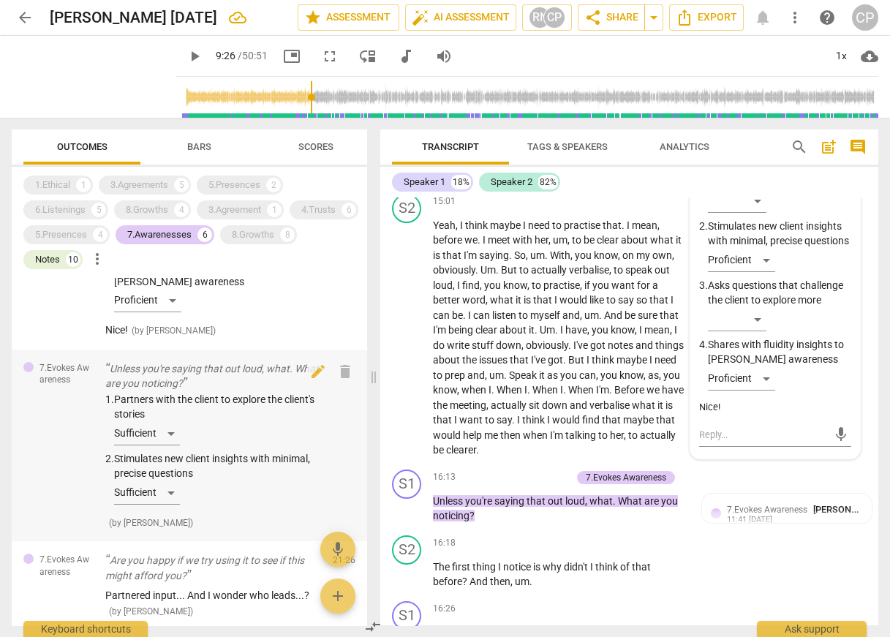
scroll to position [1054, 0]
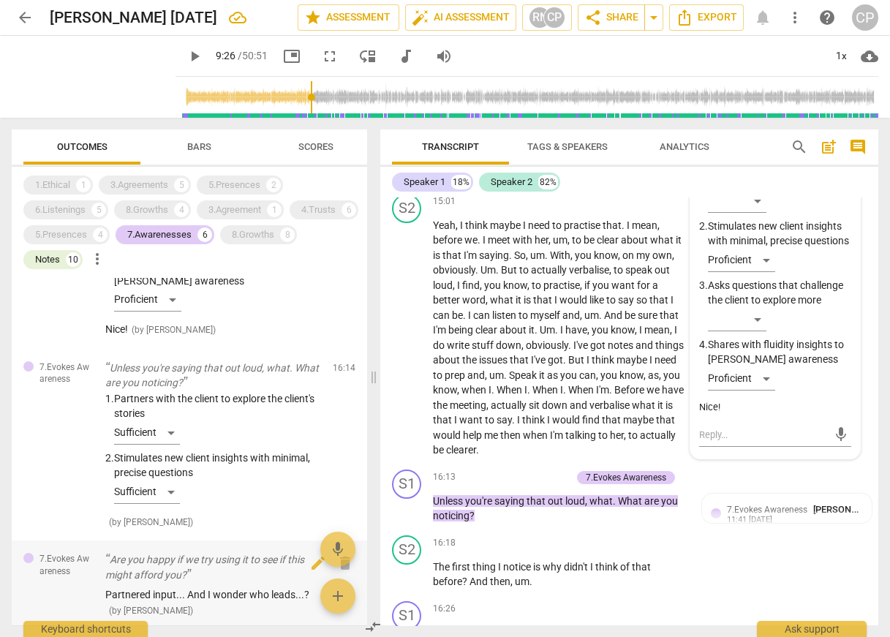
click at [172, 552] on p "Are you happy if we try using it to see if this might afford you?" at bounding box center [213, 567] width 216 height 30
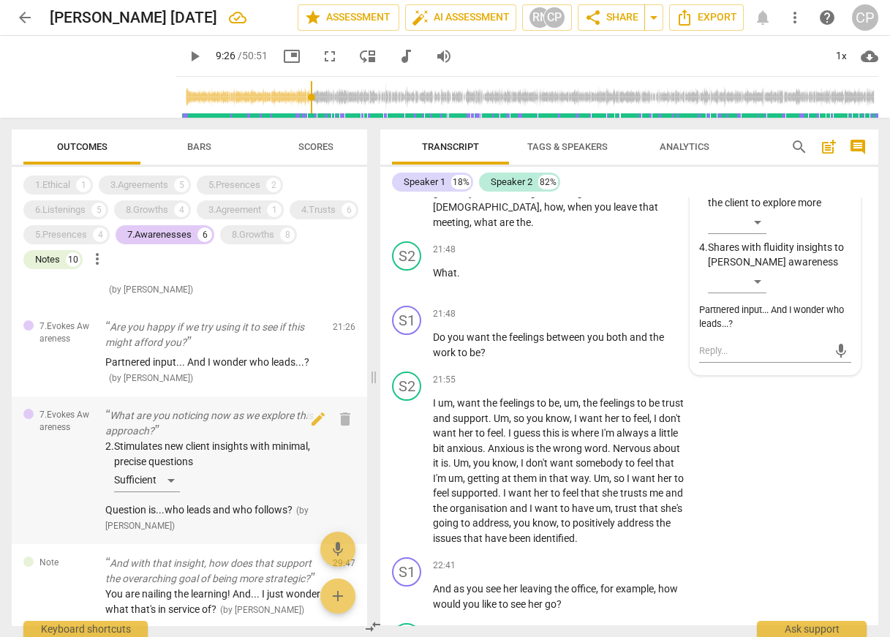
scroll to position [1288, 0]
click at [232, 459] on div "2. Stimulates new client insights with minimal, precise questions Sufficient" at bounding box center [213, 467] width 216 height 59
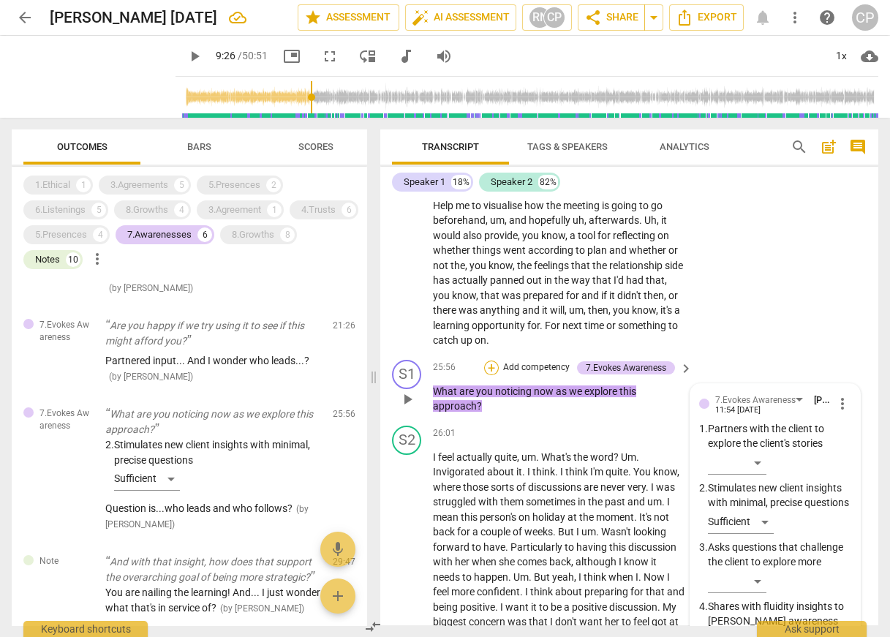
scroll to position [9080, 0]
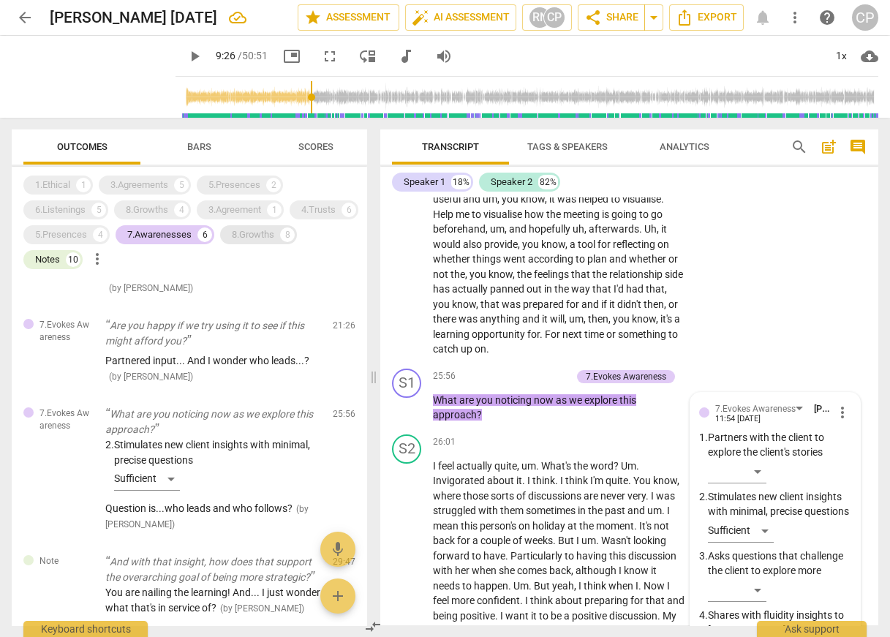
type input "566"
click at [229, 587] on span "You are nailing the learning! And... I just wonder what that's in service of?" at bounding box center [212, 600] width 215 height 27
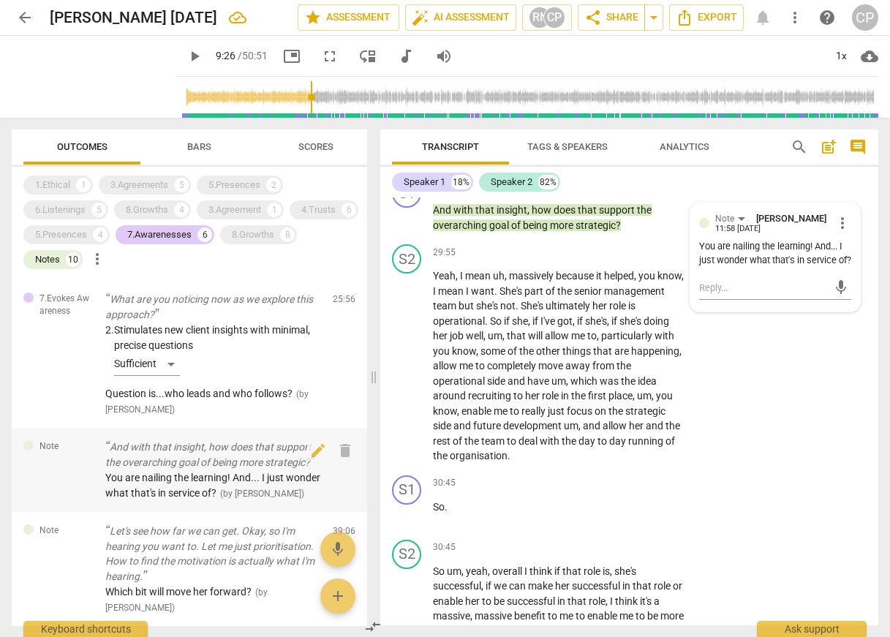
scroll to position [1463, 0]
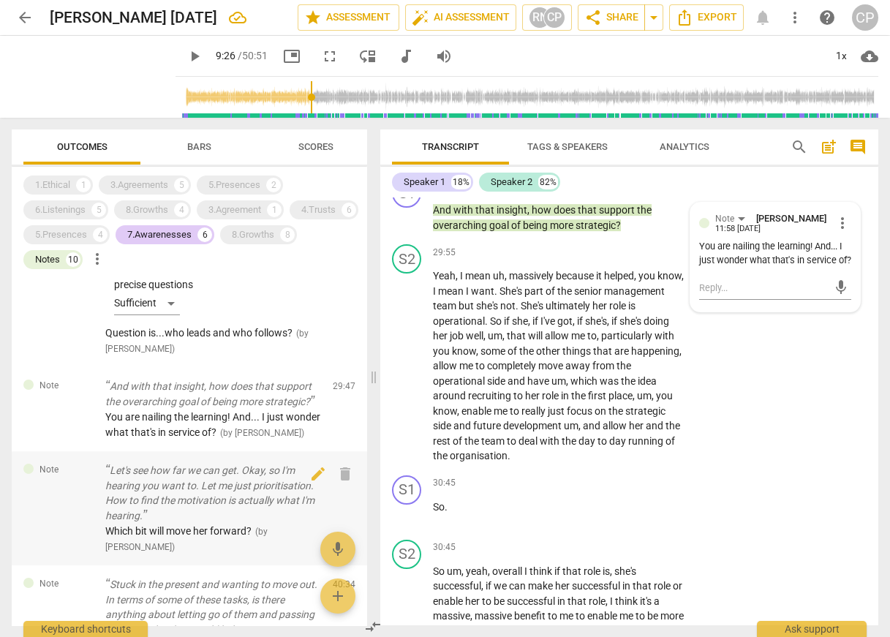
click at [220, 514] on p "Let's see how far we can get. Okay, so I'm hearing you want to. Let me just pri…" at bounding box center [213, 493] width 216 height 60
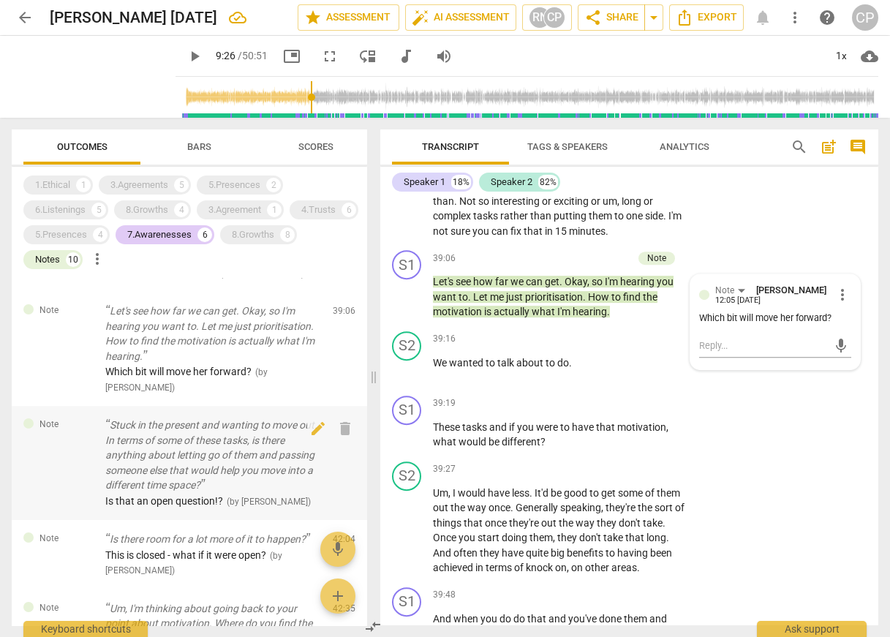
scroll to position [1697, 0]
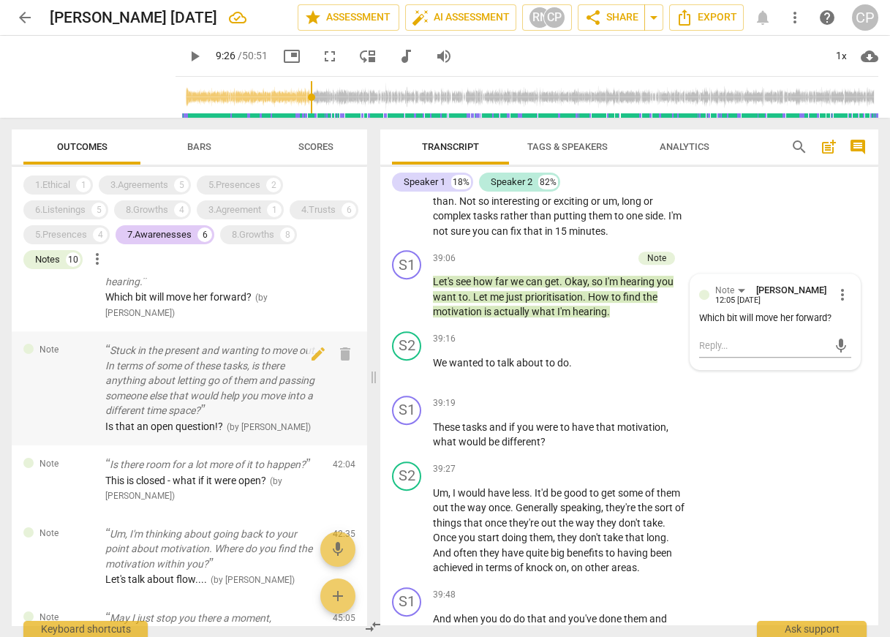
click at [193, 405] on p "Stuck in the present and wanting to move out. In terms of some of these tasks, …" at bounding box center [213, 380] width 216 height 75
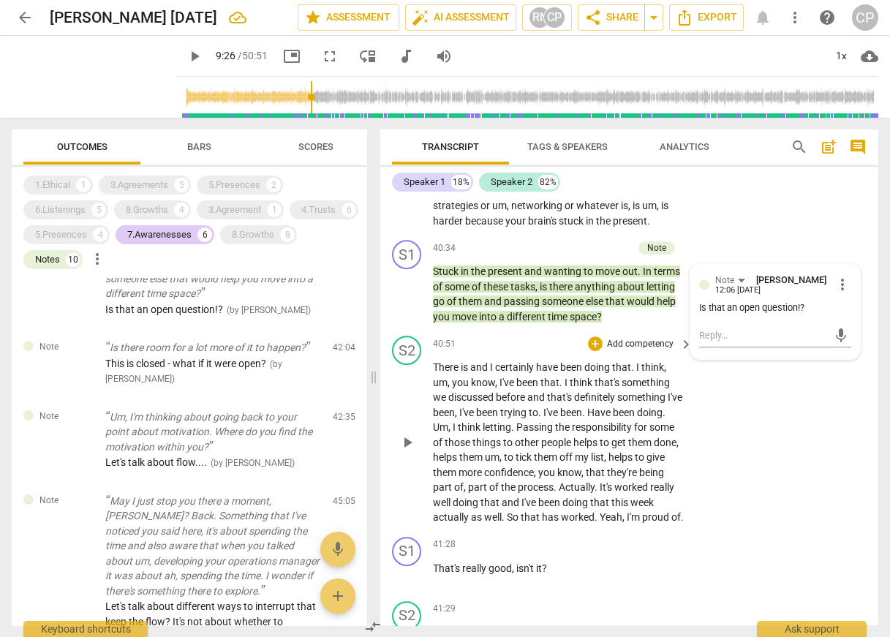
scroll to position [14254, 0]
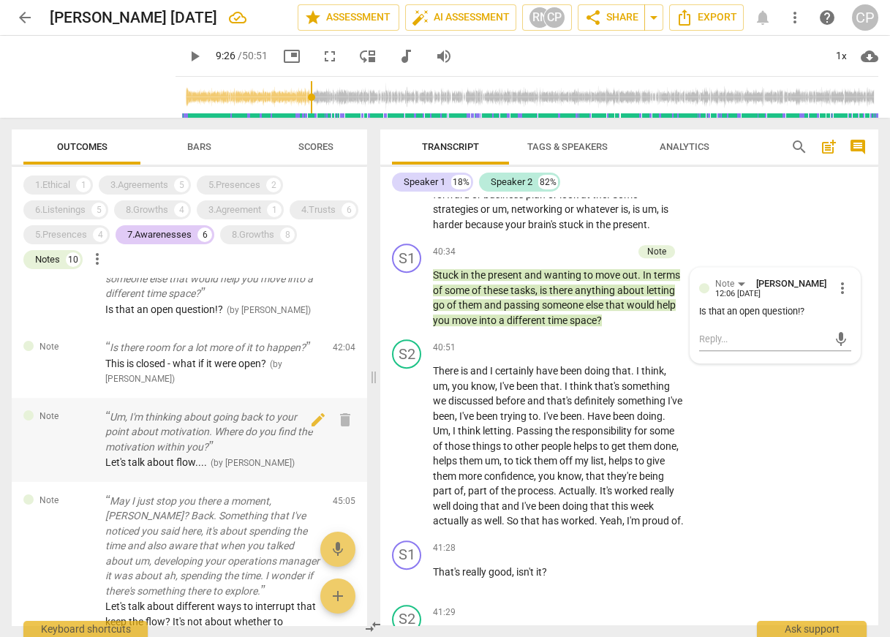
click at [233, 425] on p "Um, I'm thinking about going back to your point about motivation. Where do you …" at bounding box center [213, 432] width 216 height 45
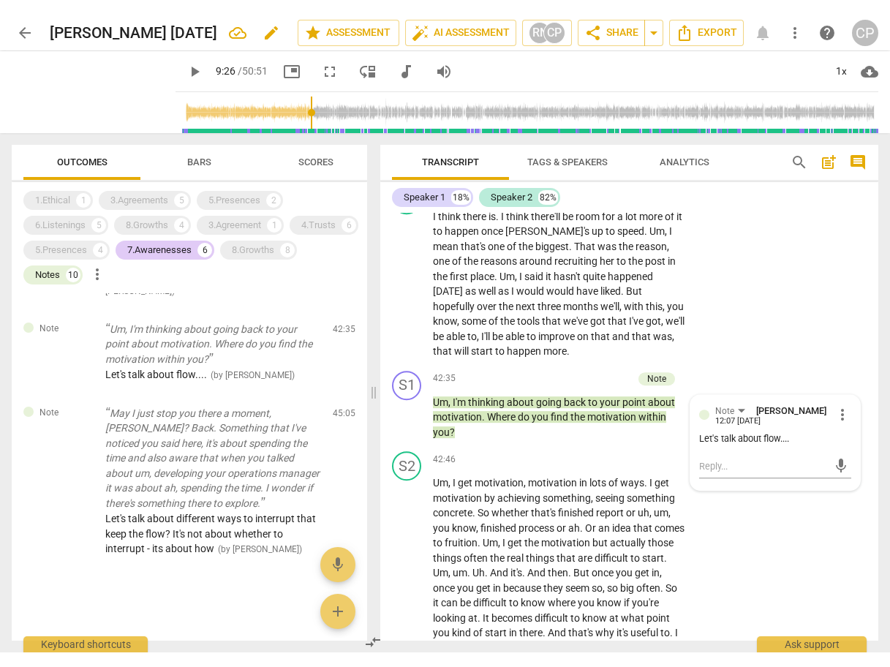
scroll to position [1887, 0]
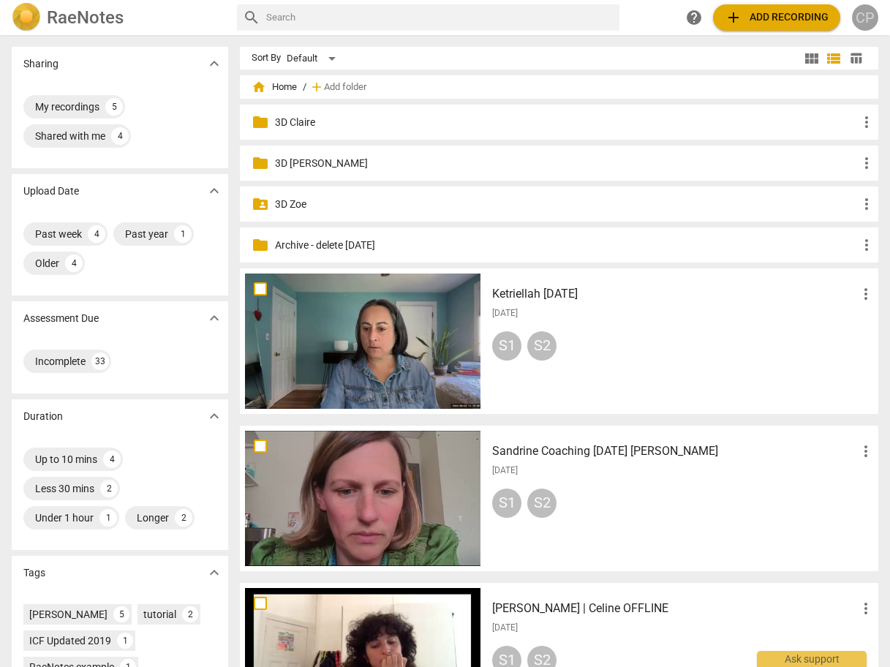
click at [858, 13] on div "CP" at bounding box center [865, 17] width 26 height 26
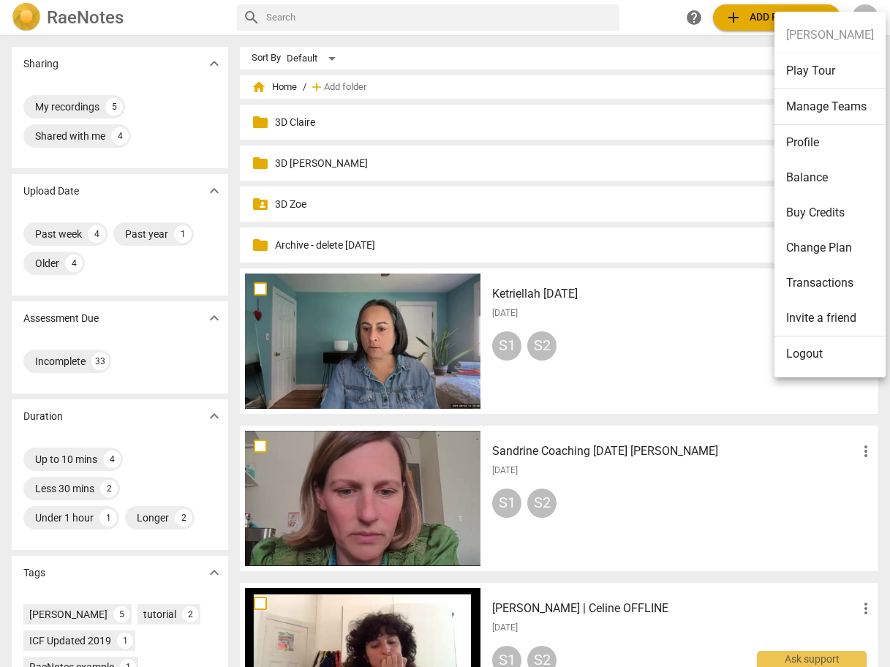
click at [23, 5] on div at bounding box center [445, 333] width 890 height 667
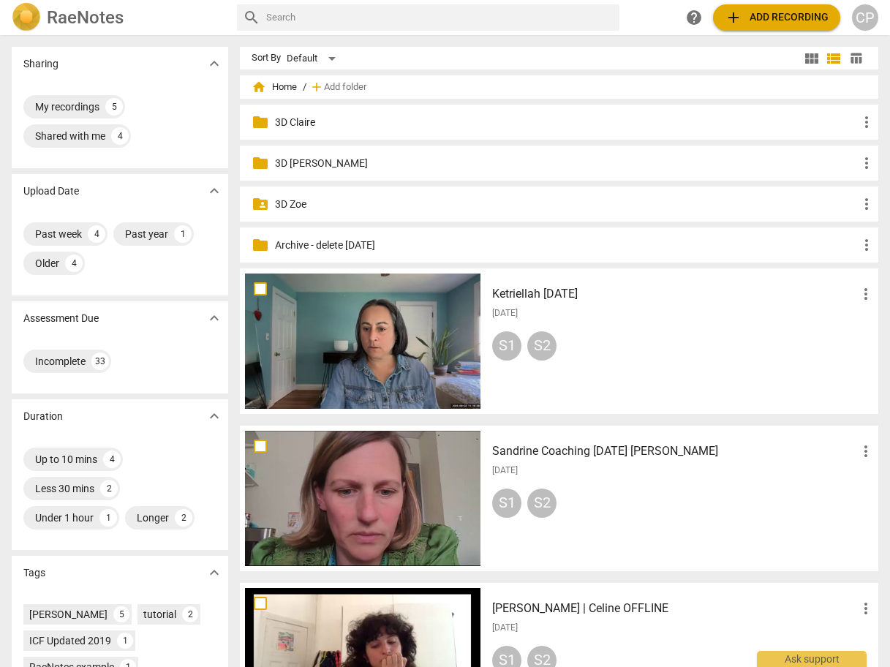
click at [25, 17] on img at bounding box center [26, 17] width 29 height 29
click at [693, 18] on span "help" at bounding box center [695, 18] width 18 height 18
click at [170, 149] on div "My recordings 5 Shared with me 4" at bounding box center [119, 121] width 193 height 59
